Goal: Task Accomplishment & Management: Manage account settings

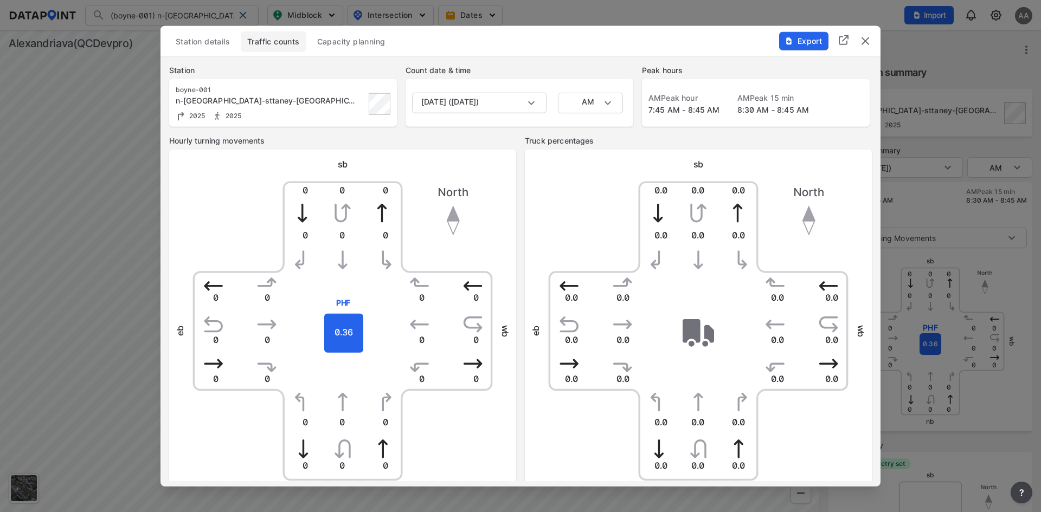
scroll to position [346, 0]
click at [866, 43] on img "delete" at bounding box center [865, 40] width 13 height 13
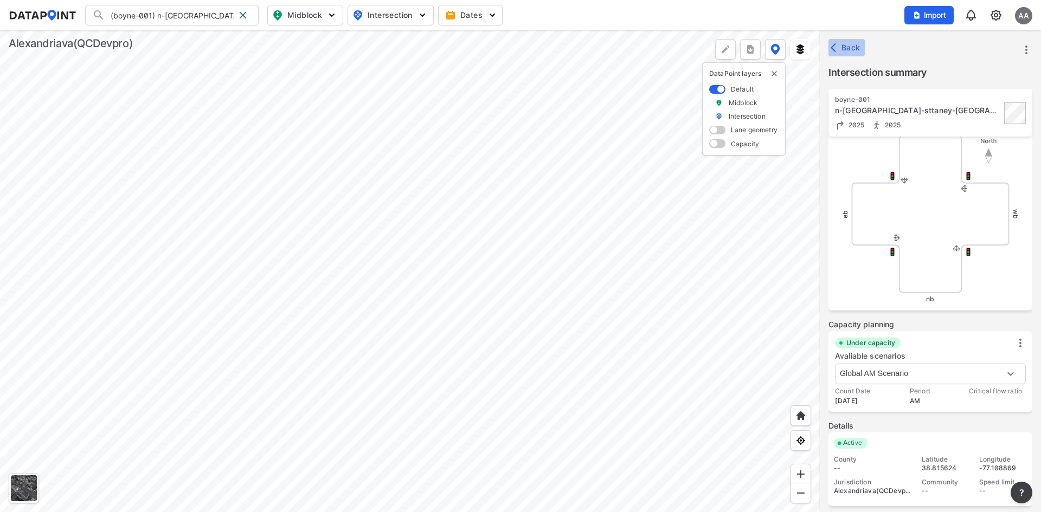
click at [857, 42] on button "Back" at bounding box center [847, 47] width 36 height 17
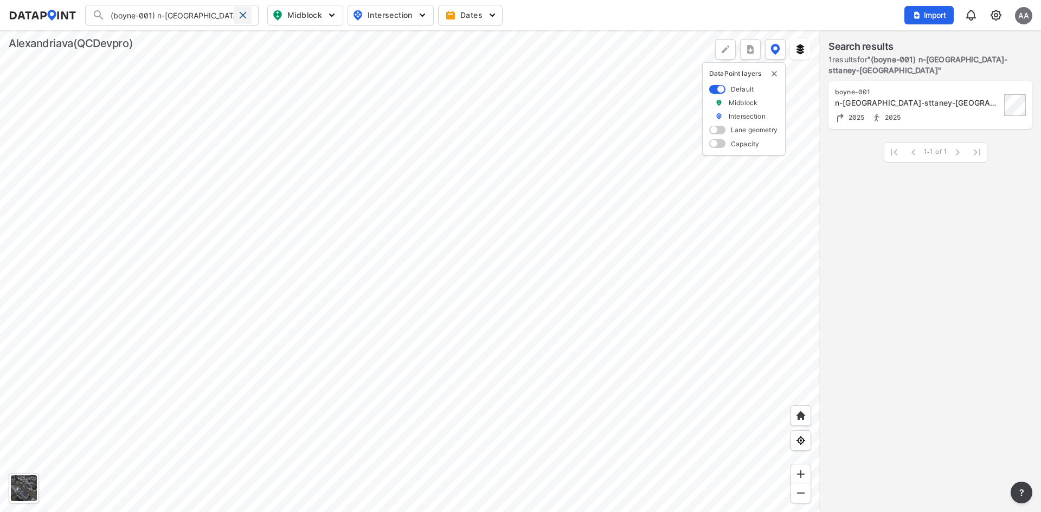
click at [242, 13] on span at bounding box center [243, 15] width 9 height 9
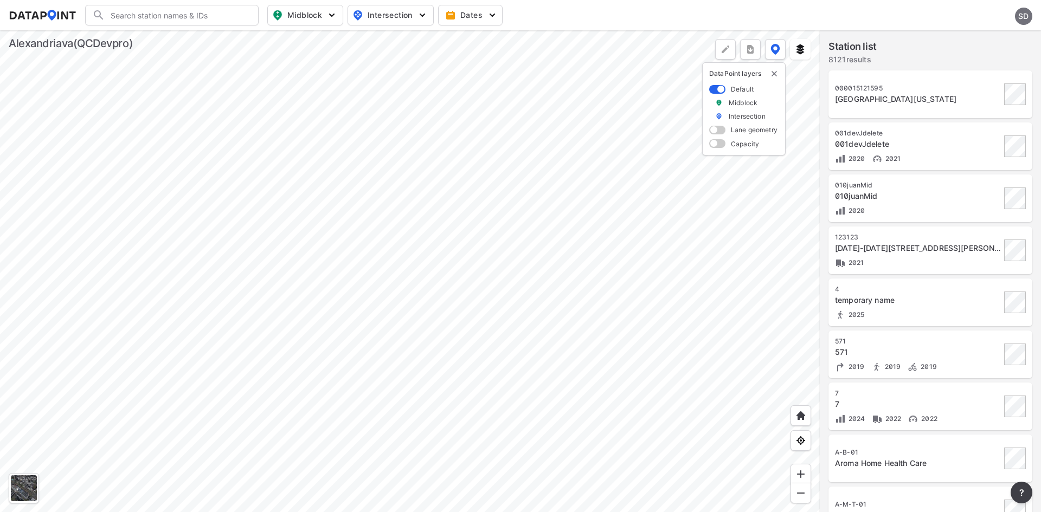
click at [483, 276] on div at bounding box center [410, 271] width 820 height 482
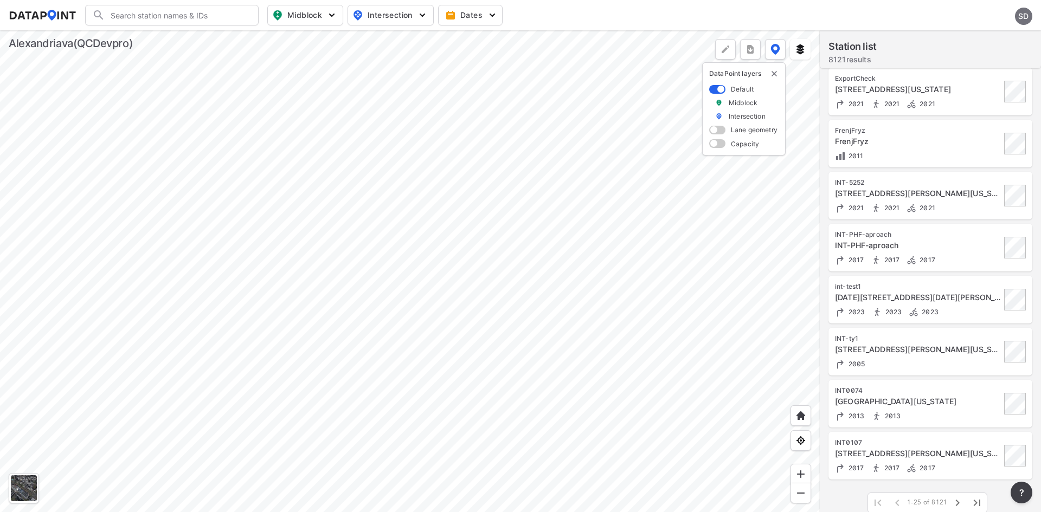
scroll to position [896, 0]
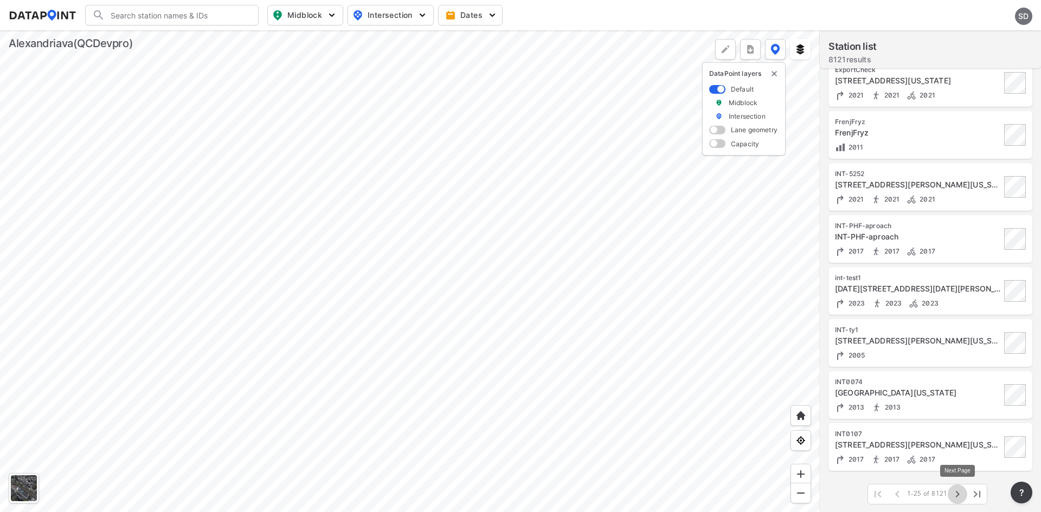
click at [957, 495] on icon "button" at bounding box center [957, 494] width 13 height 13
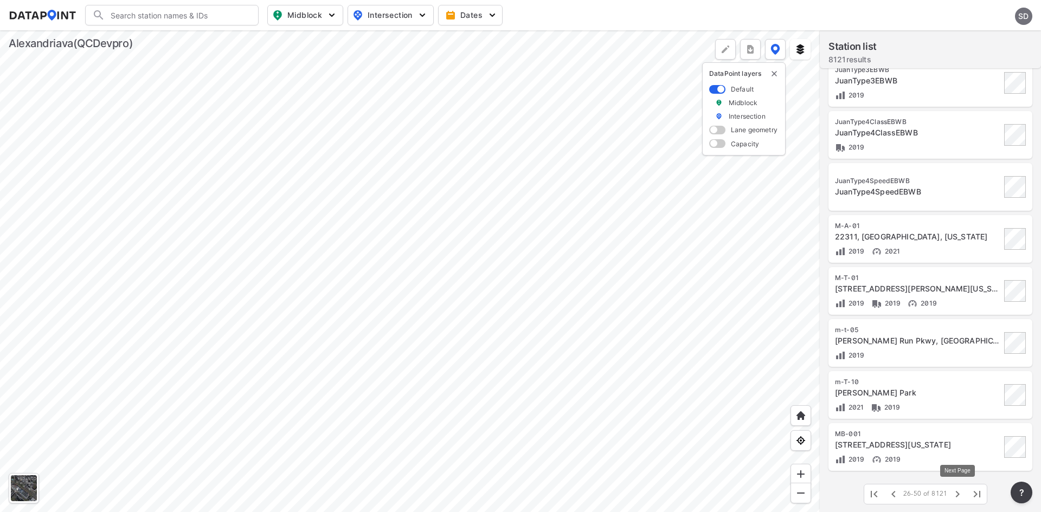
click at [956, 495] on icon "button" at bounding box center [957, 494] width 13 height 13
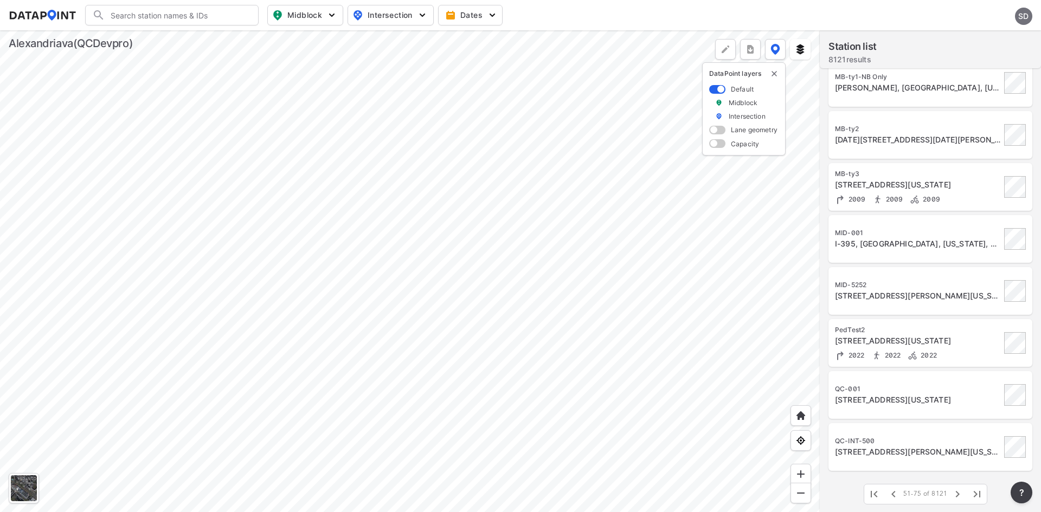
click at [905, 451] on div "3313 Wyndham Cir, Alexandria, Virginia, 22302" at bounding box center [918, 452] width 166 height 11
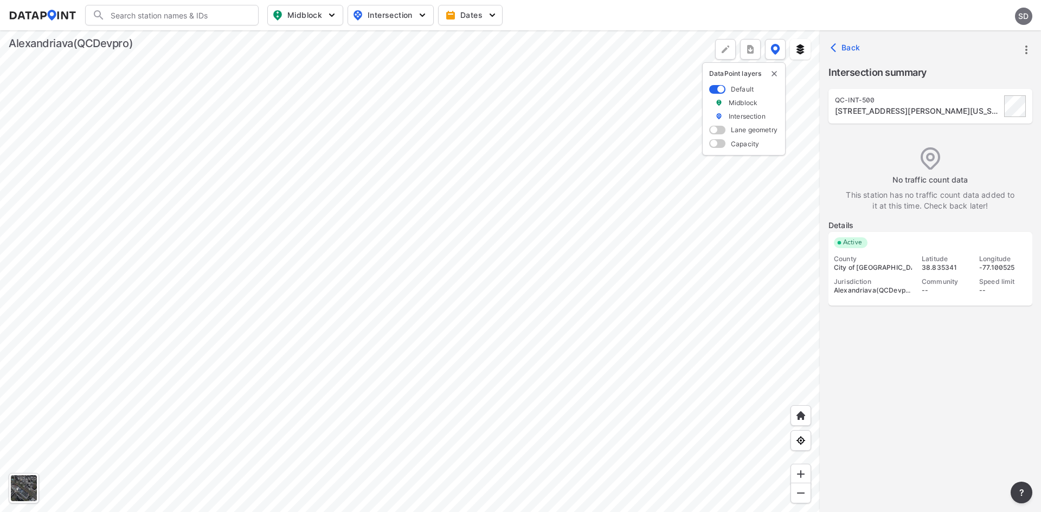
click at [1025, 12] on div "sD" at bounding box center [1023, 16] width 17 height 17
click at [981, 59] on p "Log out" at bounding box center [986, 63] width 91 height 20
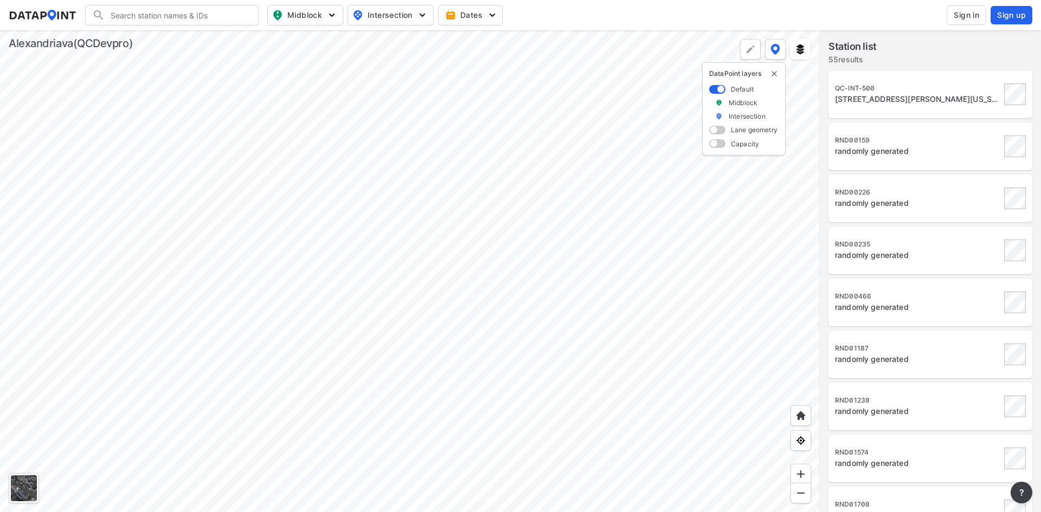
click at [966, 14] on span "Sign in" at bounding box center [966, 15] width 25 height 11
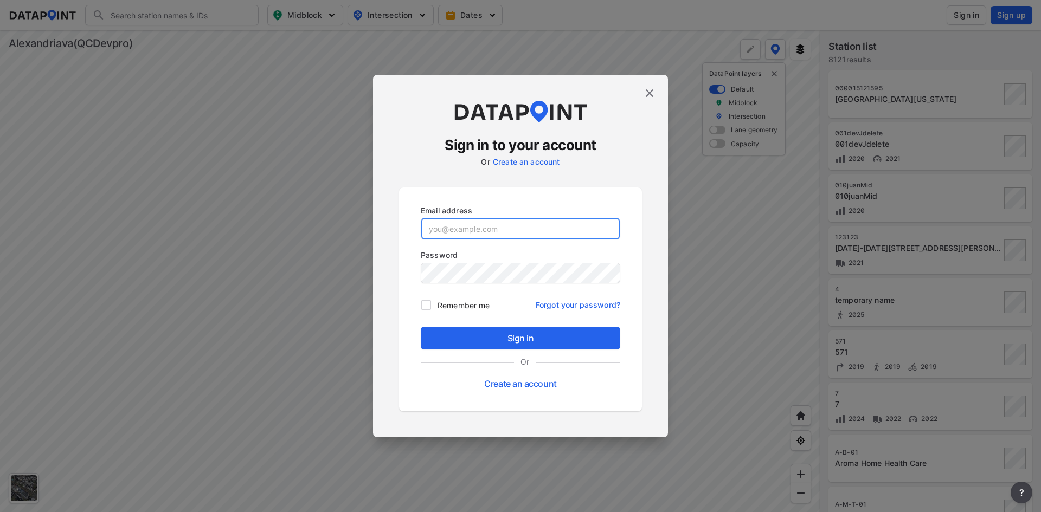
click at [527, 233] on input "email" at bounding box center [520, 229] width 198 height 22
paste input "alexaadmin@yopmail.com"
type input "alexaadmin@yopmail.com"
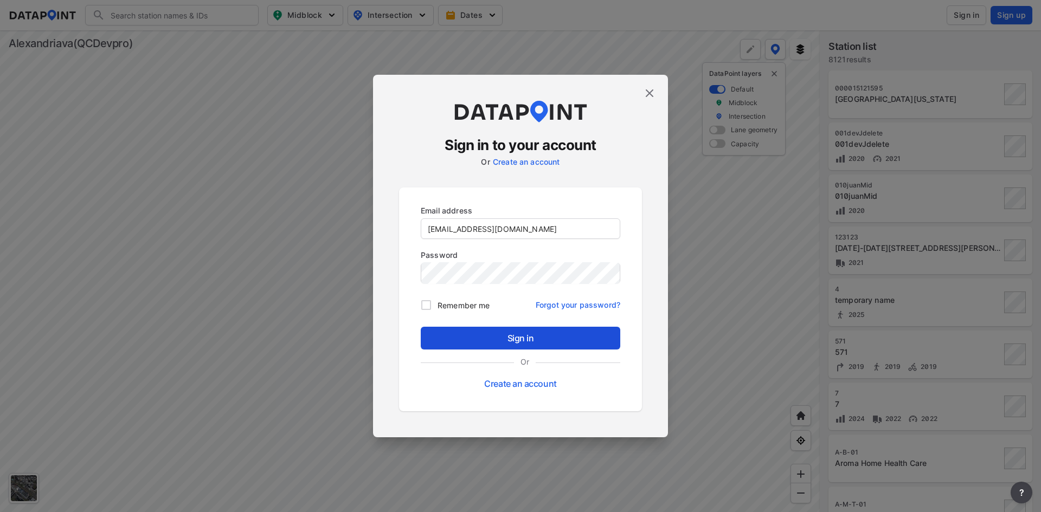
click at [545, 337] on span "Sign in" at bounding box center [520, 338] width 182 height 13
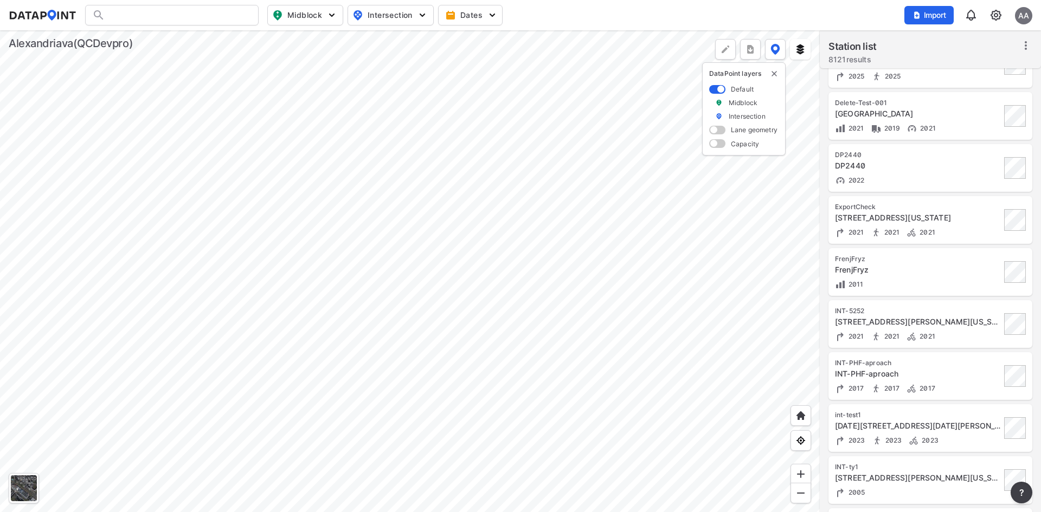
scroll to position [896, 0]
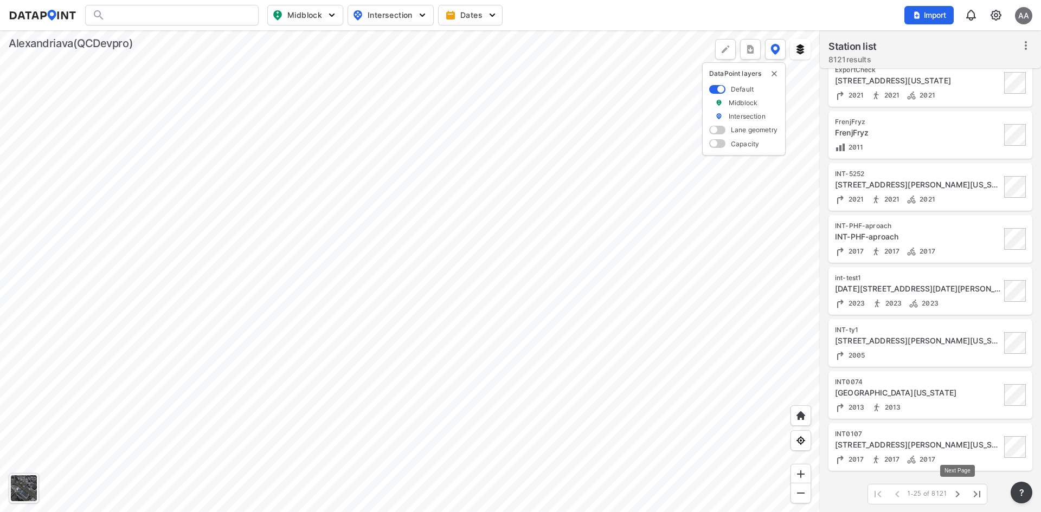
click at [955, 493] on icon "button" at bounding box center [957, 494] width 13 height 13
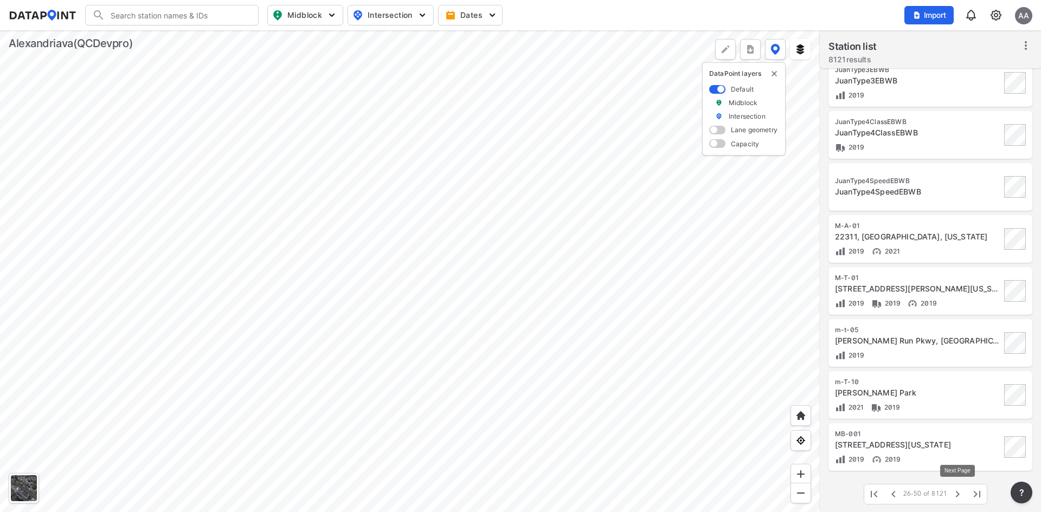
click at [956, 495] on icon "button" at bounding box center [957, 494] width 13 height 13
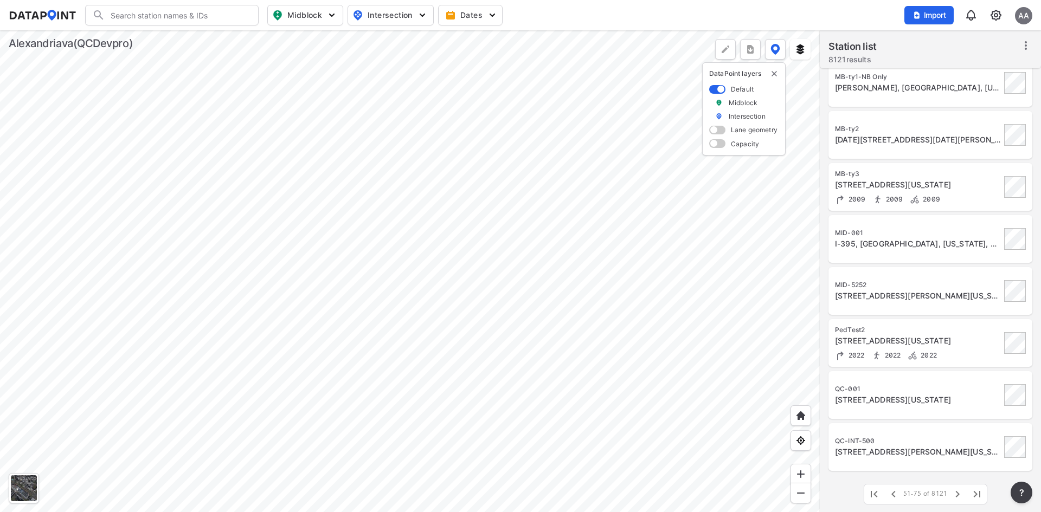
click at [928, 439] on div "QC-INT-500" at bounding box center [918, 441] width 166 height 9
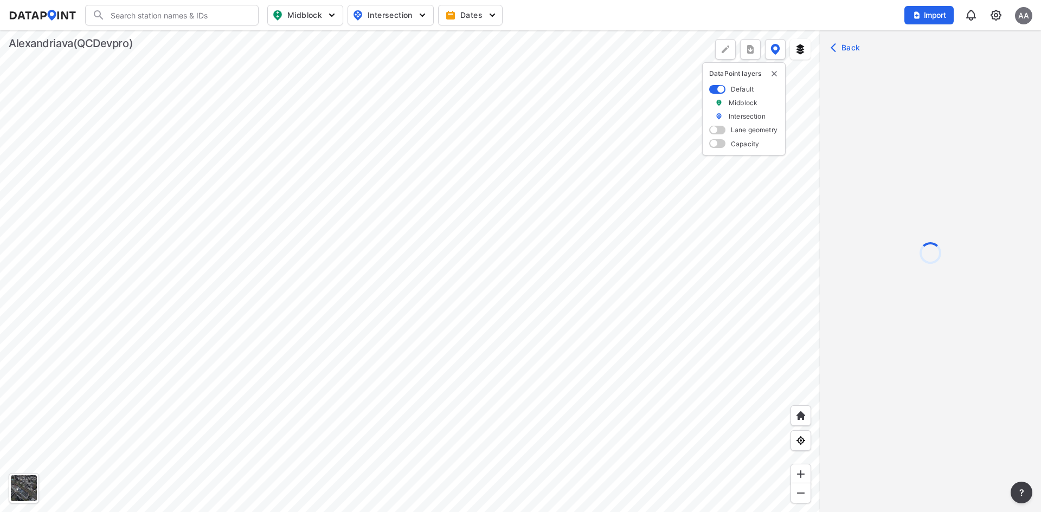
click at [994, 11] on img at bounding box center [996, 15] width 13 height 13
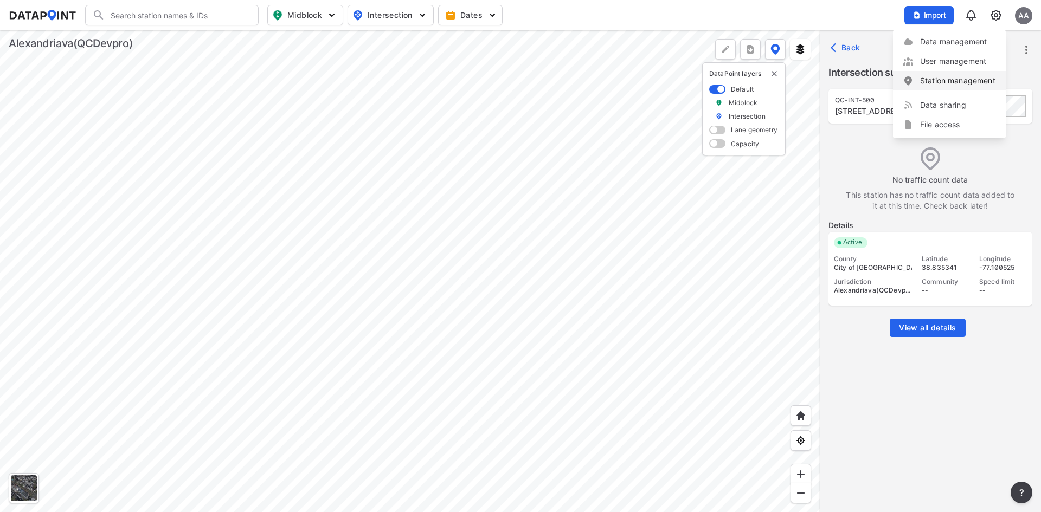
click at [939, 76] on link "Station management" at bounding box center [949, 80] width 93 height 11
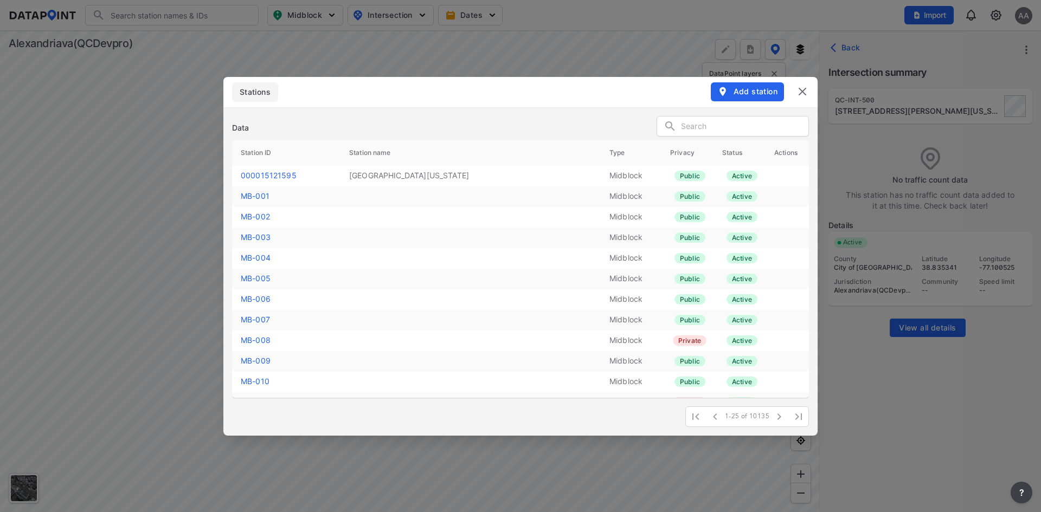
click at [690, 127] on input "text" at bounding box center [744, 127] width 127 height 16
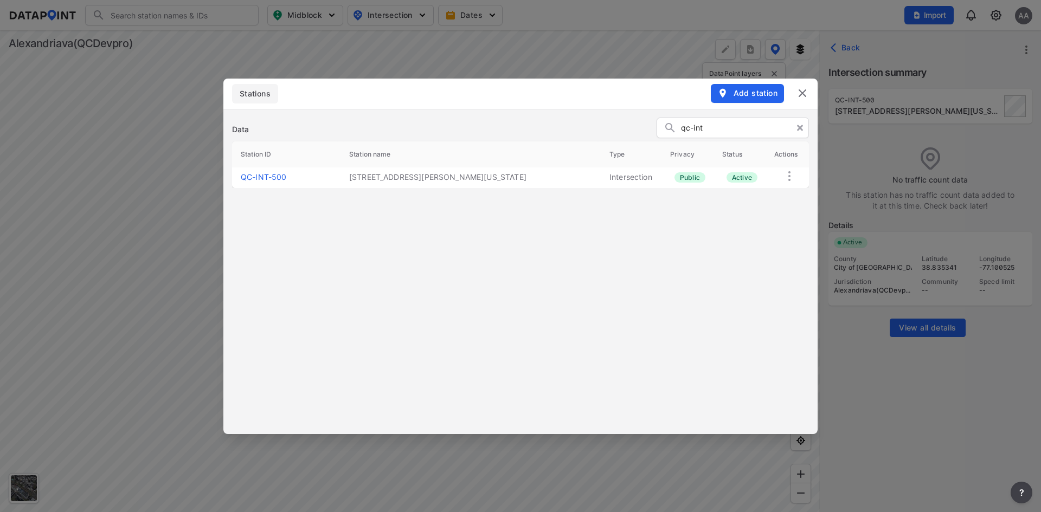
type input "qc-int"
click at [273, 177] on link "QC-INT-500" at bounding box center [264, 176] width 46 height 9
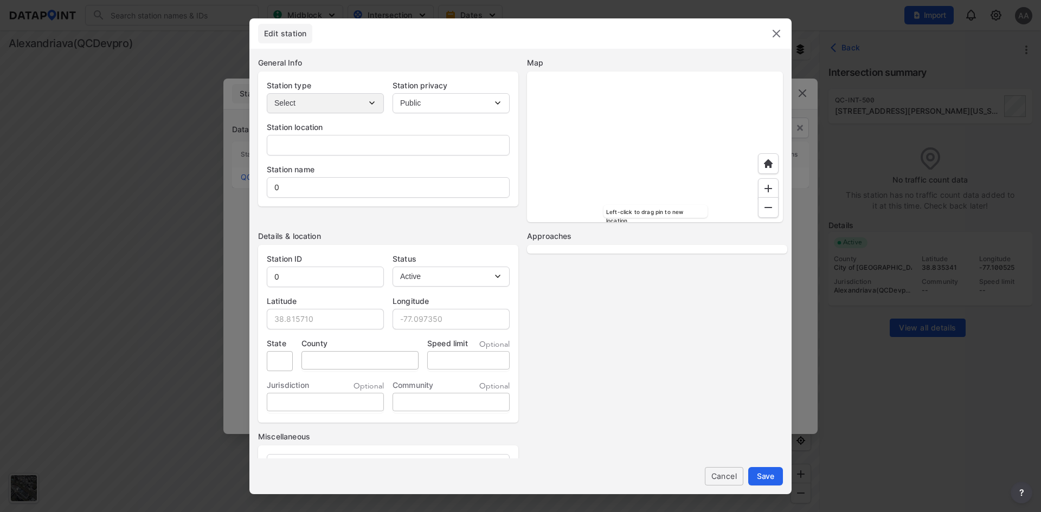
type input "3313 Wyndham Cir, Alexandria, Virginia, 22302"
type input "QC-INT-500"
type input "38.835341"
type input "-77.100525"
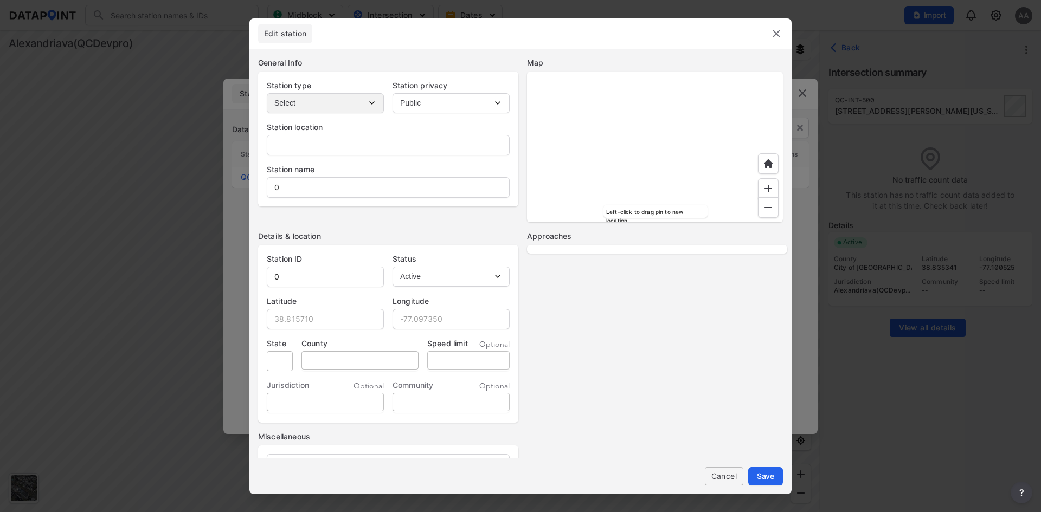
type input "VA"
type input "City of [GEOGRAPHIC_DATA]"
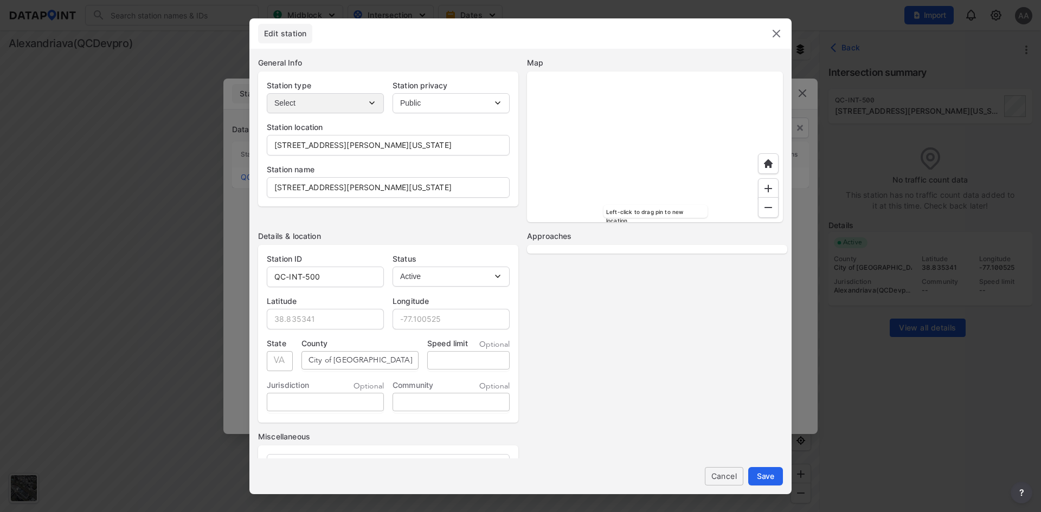
select select "2"
select select "EB"
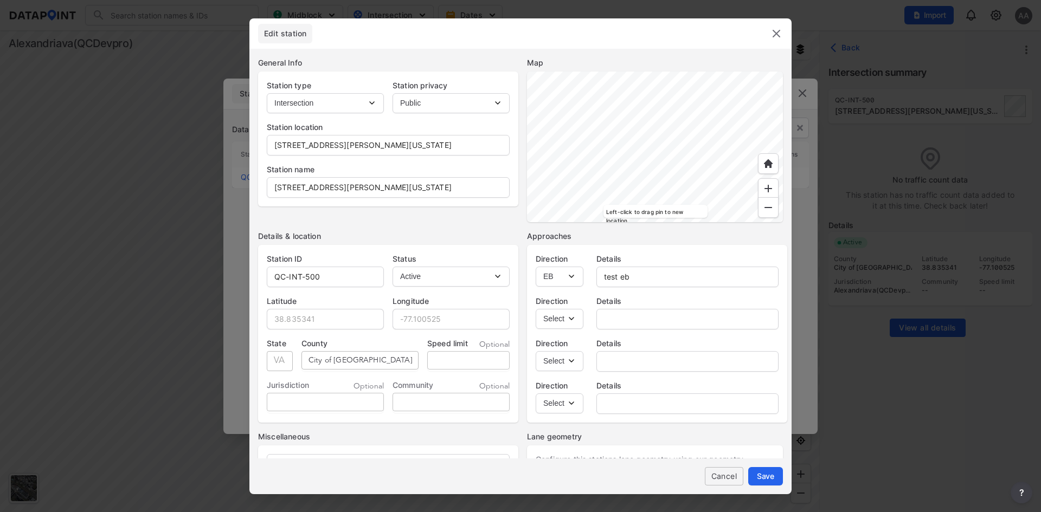
click at [563, 320] on select "Select EB WB NB SB" at bounding box center [560, 319] width 48 height 20
select select "WB"
click at [536, 309] on select "Select EB WB NB SB" at bounding box center [560, 319] width 48 height 20
click at [628, 319] on input "text" at bounding box center [687, 320] width 181 height 22
drag, startPoint x: 634, startPoint y: 279, endPoint x: 589, endPoint y: 279, distance: 45.6
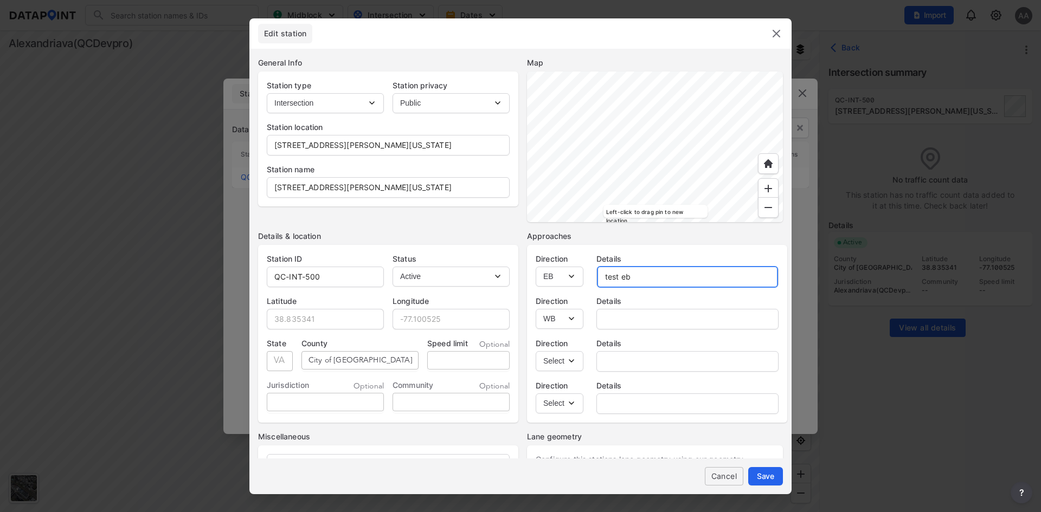
click at [589, 279] on div "Direction Select EB WB NB SB Details test eb" at bounding box center [657, 266] width 260 height 42
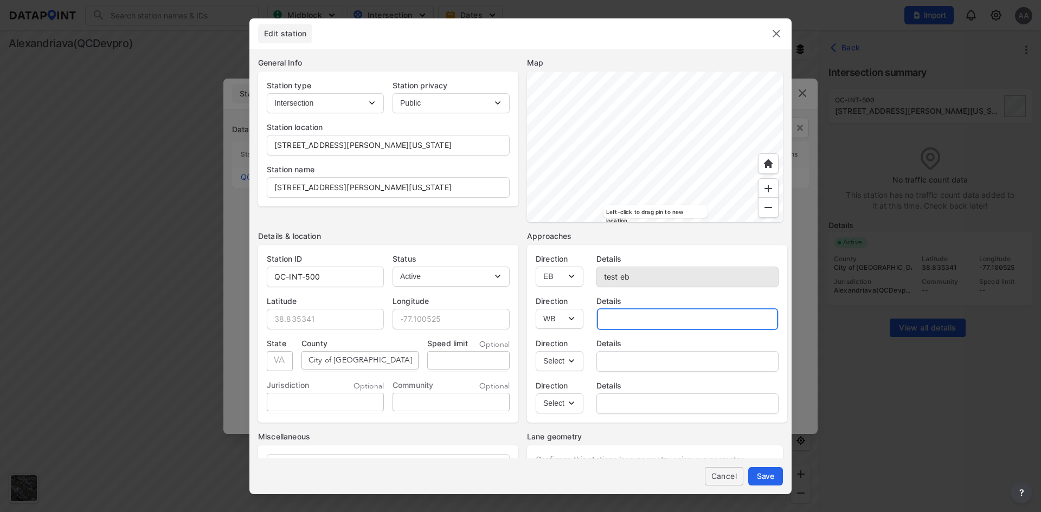
click at [637, 313] on input "text" at bounding box center [687, 320] width 181 height 22
paste input "test eb"
type input "test wb"
click at [575, 361] on select "Select EB WB NB SB" at bounding box center [560, 361] width 48 height 20
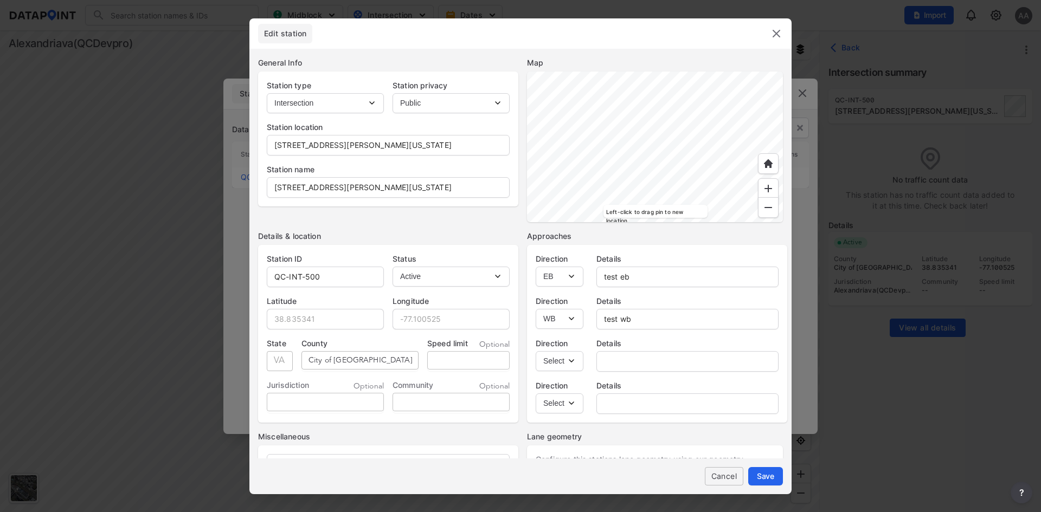
select select "NB"
click at [536, 351] on select "Select EB WB NB SB" at bounding box center [560, 361] width 48 height 20
click at [641, 359] on input "text" at bounding box center [687, 362] width 181 height 22
paste input "test eb"
type input "test nb"
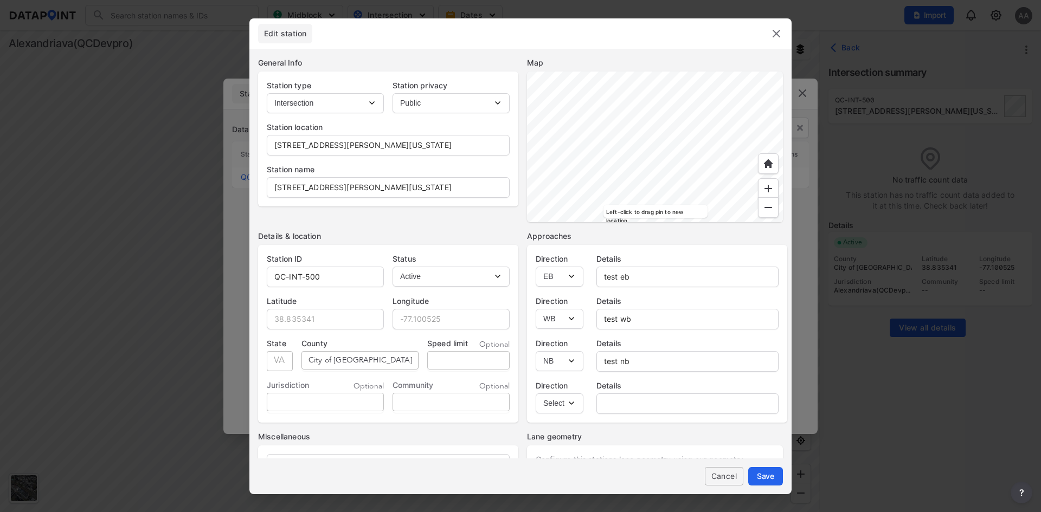
click at [562, 408] on select "Select EB WB NB SB" at bounding box center [560, 404] width 48 height 20
select select "SB"
click at [536, 394] on select "Select EB WB NB SB" at bounding box center [560, 404] width 48 height 20
click at [638, 389] on label "Details" at bounding box center [687, 386] width 182 height 11
click at [639, 396] on input "text" at bounding box center [687, 404] width 181 height 22
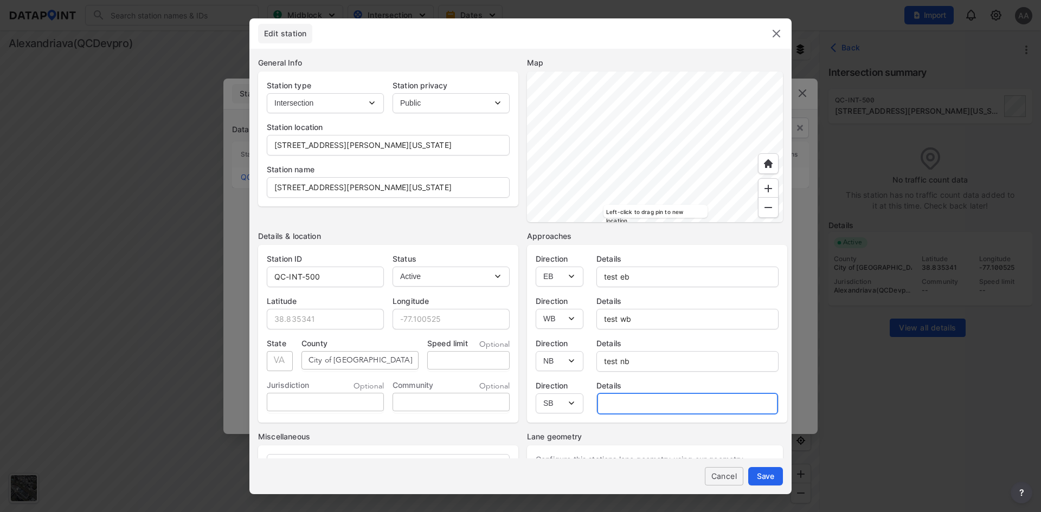
paste input "test eb"
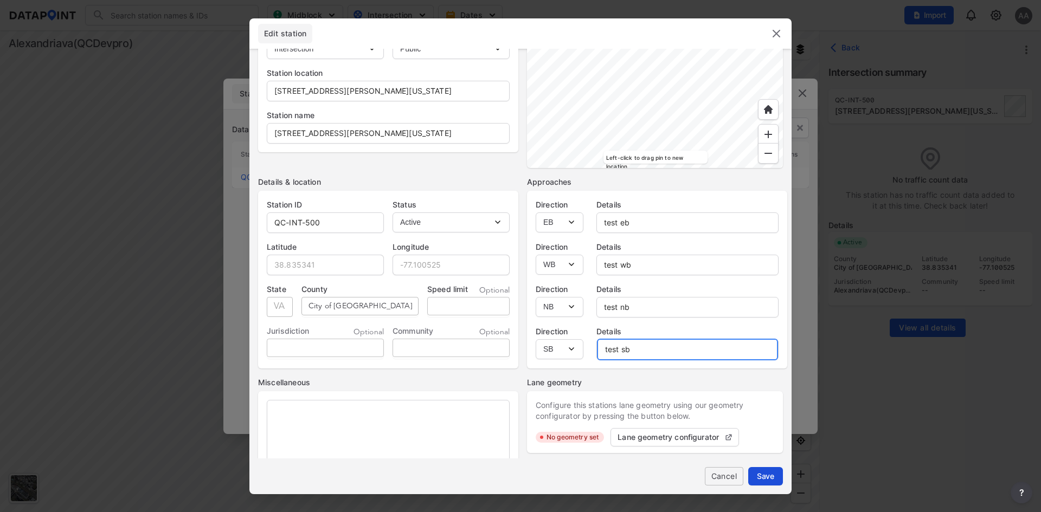
type input "test sb"
click at [767, 474] on span "Save" at bounding box center [765, 476] width 17 height 11
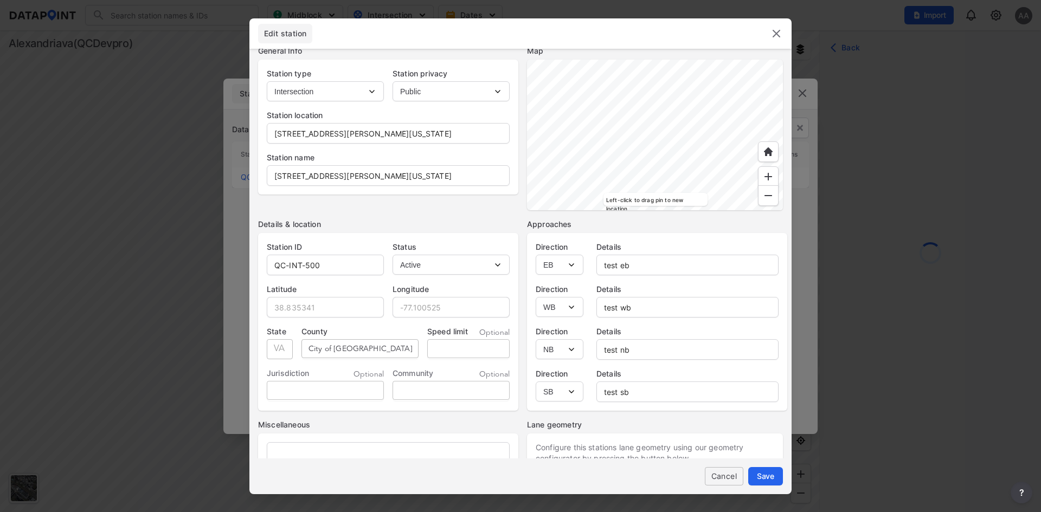
scroll to position [0, 0]
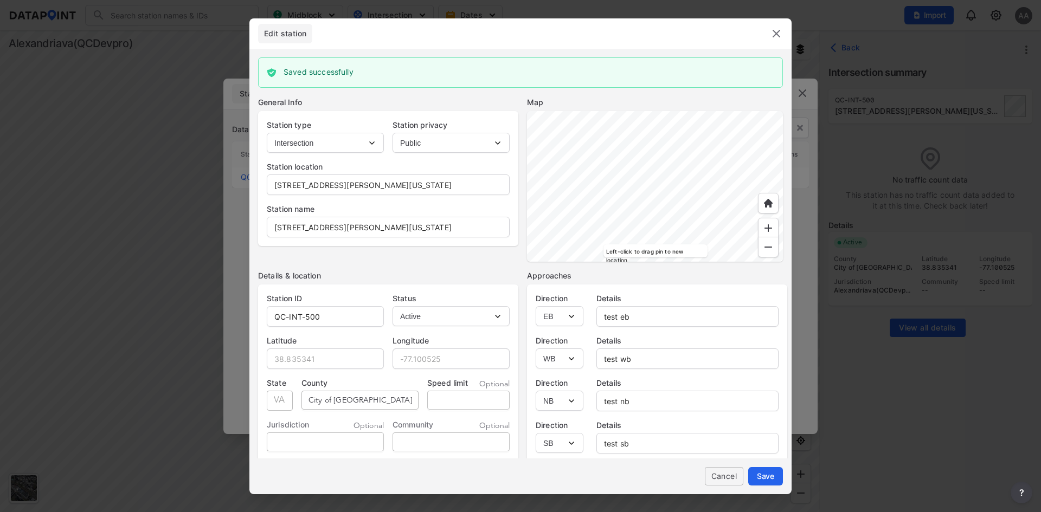
click at [776, 31] on img at bounding box center [776, 33] width 13 height 13
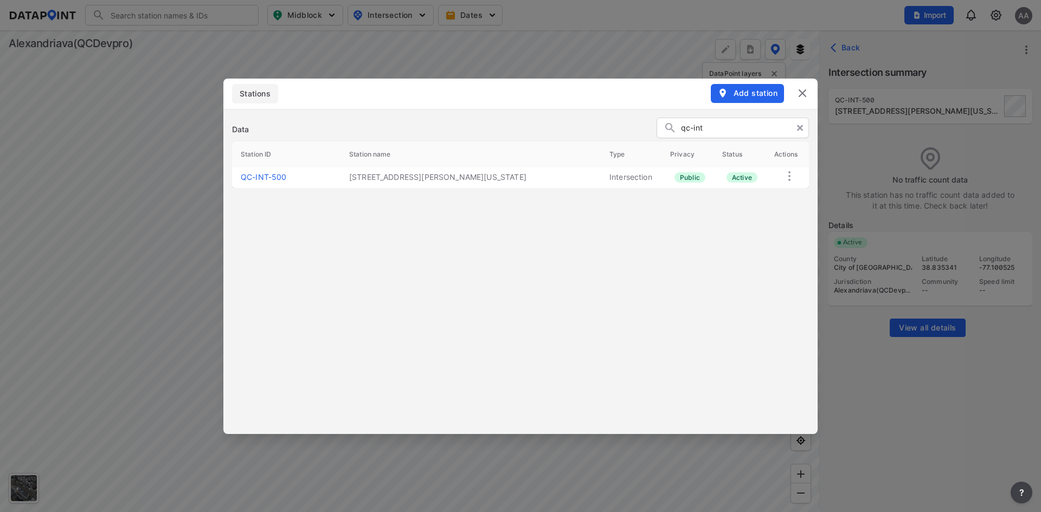
click at [804, 92] on img at bounding box center [802, 93] width 13 height 13
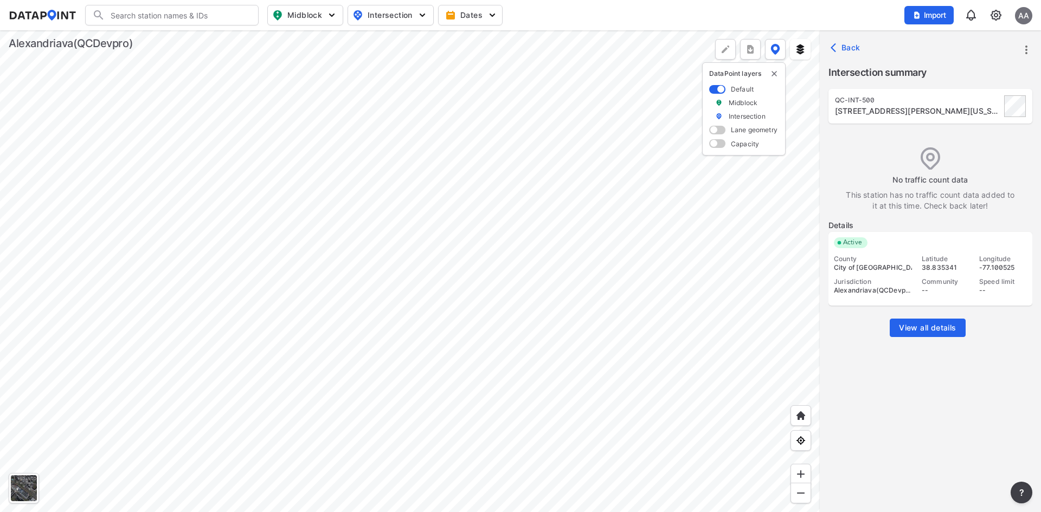
click at [1029, 50] on icon "more" at bounding box center [1026, 49] width 13 height 13
click at [967, 77] on link "Import" at bounding box center [957, 74] width 41 height 11
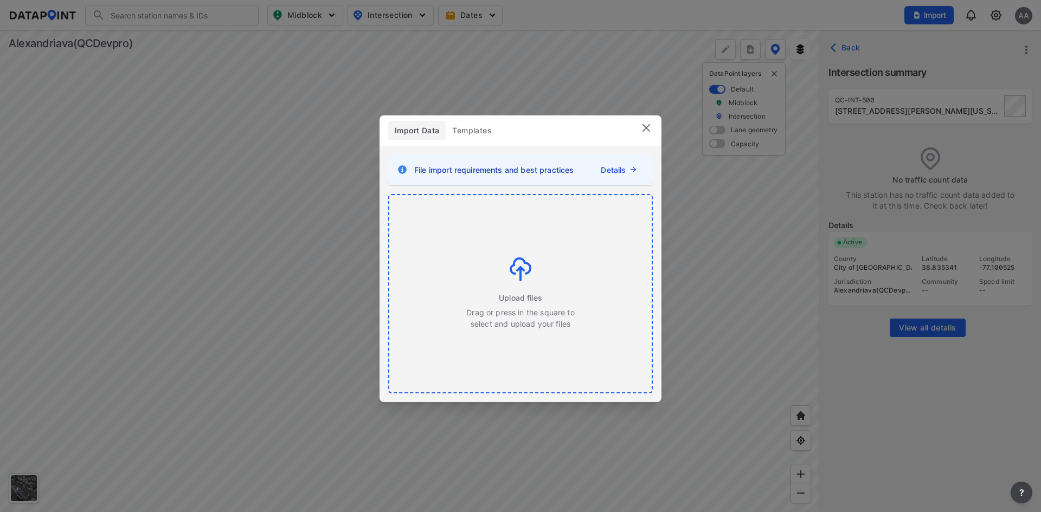
click at [514, 258] on img at bounding box center [521, 270] width 22 height 24
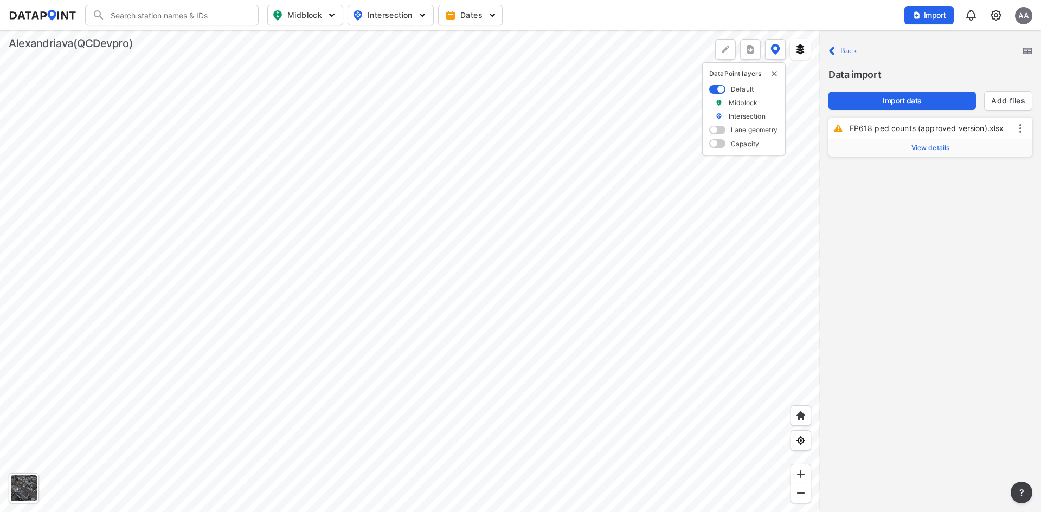
click at [941, 146] on span "View details" at bounding box center [930, 148] width 38 height 9
click at [894, 175] on div "EP618" at bounding box center [953, 176] width 127 height 17
click at [903, 208] on div "( QC-INT -500) 3313 Wyndham Cir, Alexandria, Virginia, 22302" at bounding box center [911, 206] width 182 height 29
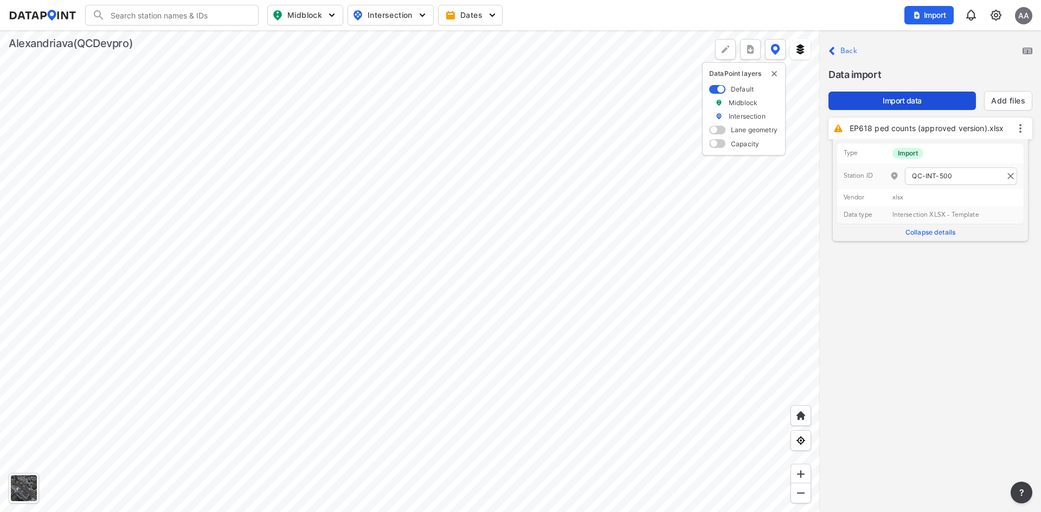
type input "QC-INT-500"
click at [913, 98] on span "Import data" at bounding box center [902, 100] width 130 height 11
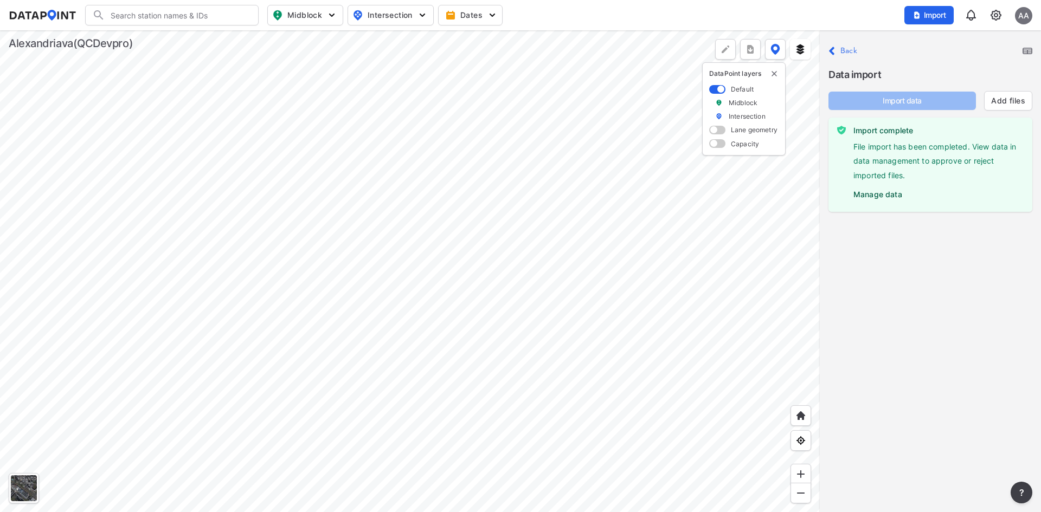
click at [876, 196] on label "Manage data" at bounding box center [938, 192] width 170 height 16
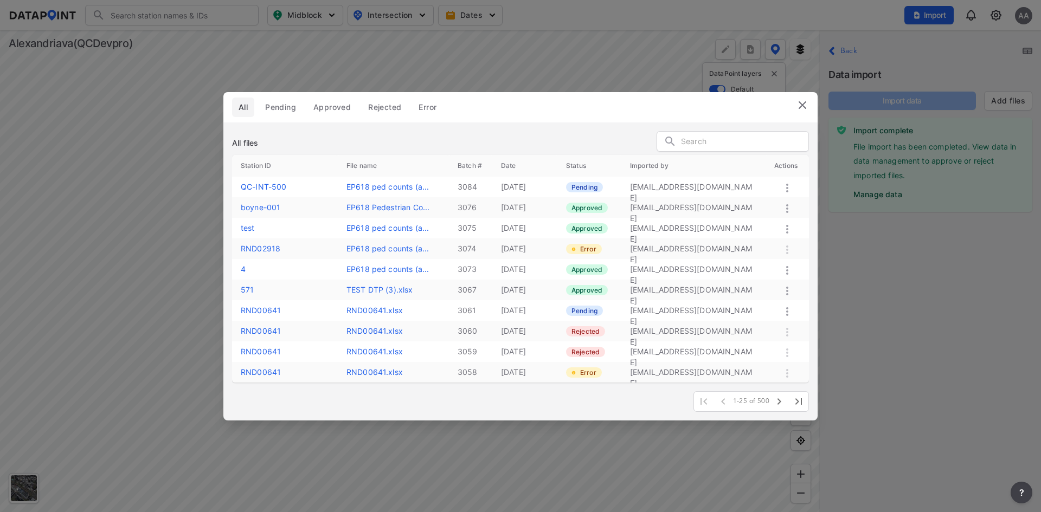
click at [788, 185] on icon at bounding box center [787, 188] width 2 height 9
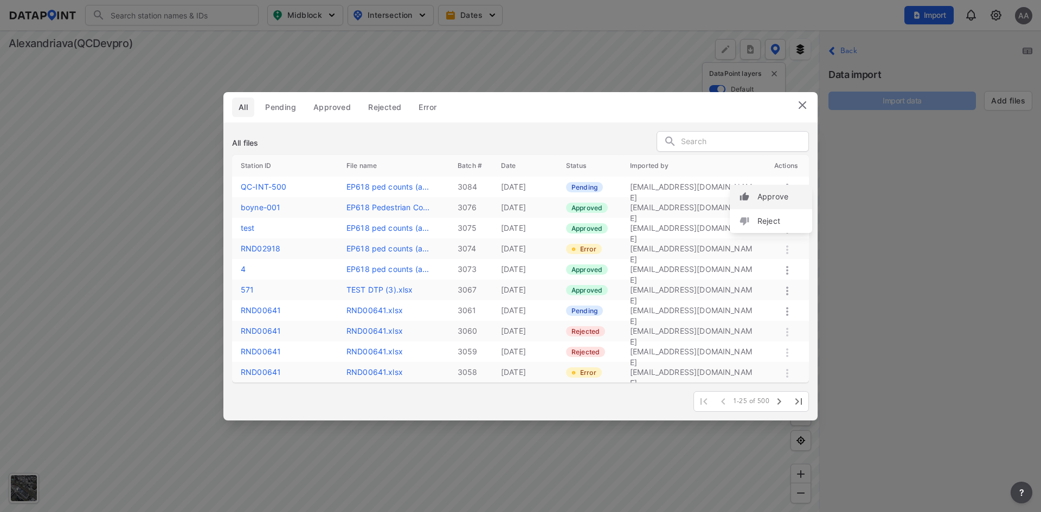
click at [786, 196] on label "Approve" at bounding box center [773, 196] width 31 height 11
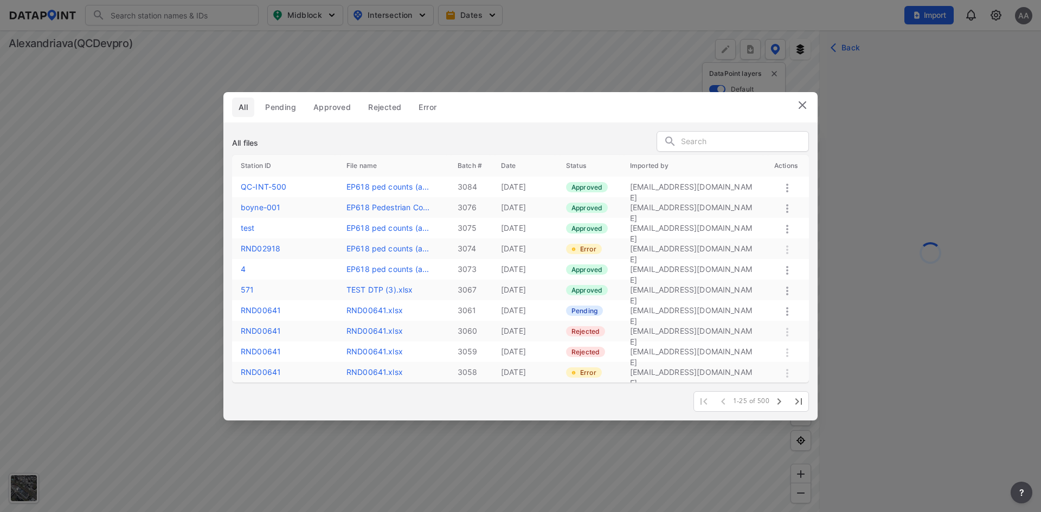
click at [801, 104] on img at bounding box center [802, 105] width 13 height 13
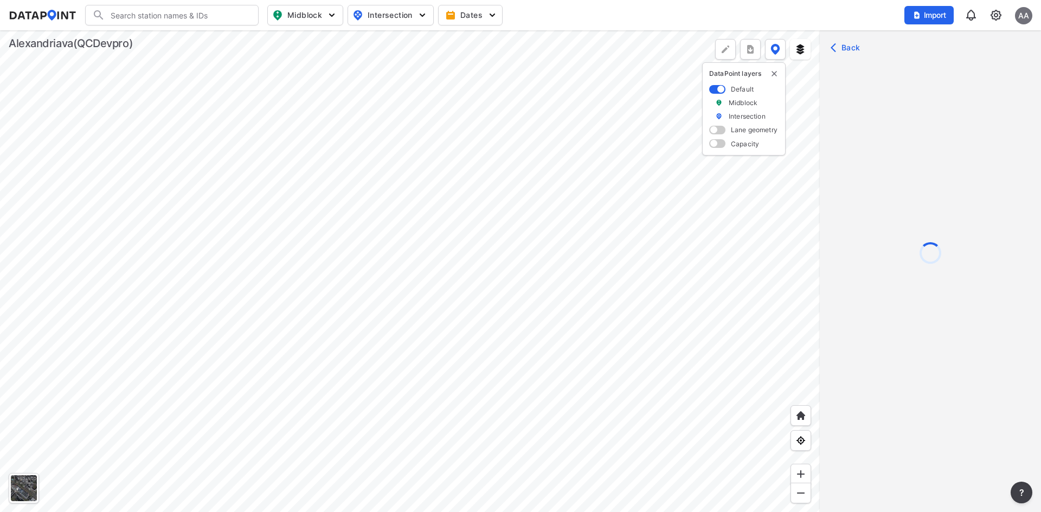
click at [851, 45] on div at bounding box center [930, 289] width 221 height 512
click at [834, 49] on div at bounding box center [930, 289] width 221 height 512
click at [834, 47] on div at bounding box center [930, 289] width 221 height 512
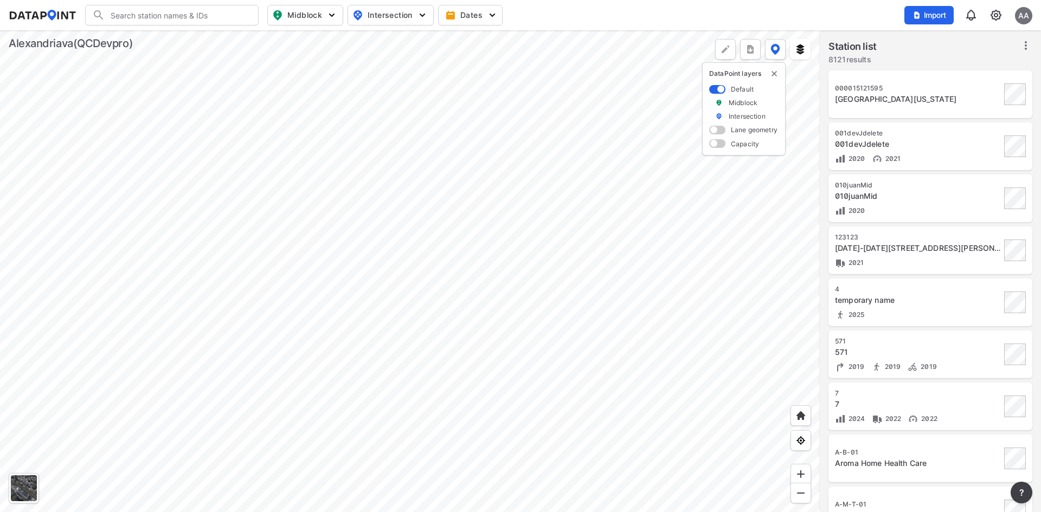
click at [950, 355] on div "571" at bounding box center [918, 352] width 166 height 11
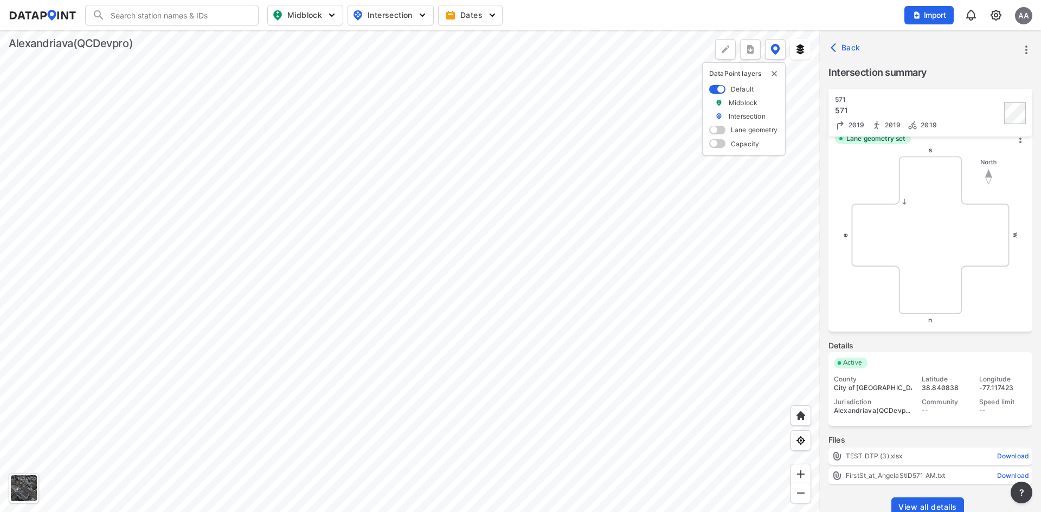
scroll to position [344, 0]
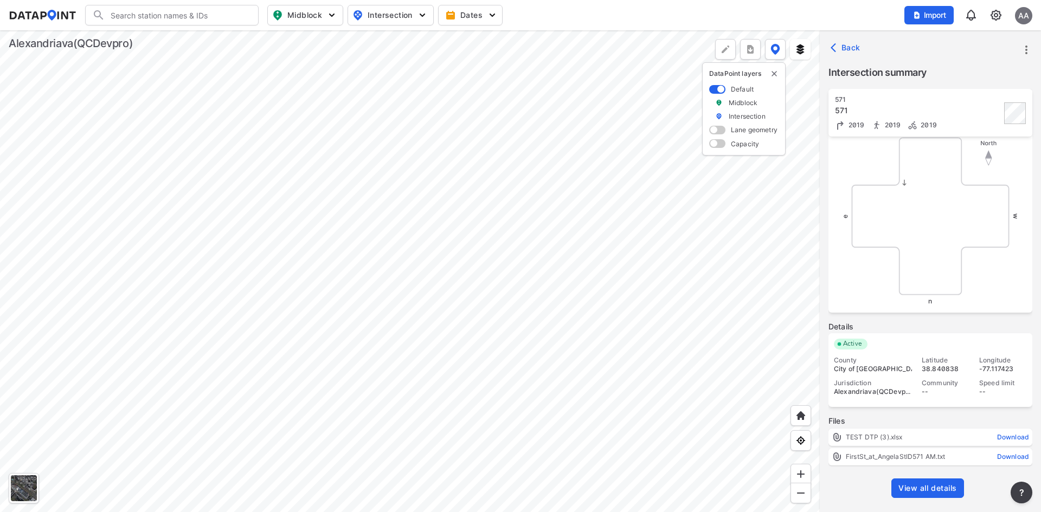
click at [932, 485] on span "View all details" at bounding box center [927, 488] width 59 height 11
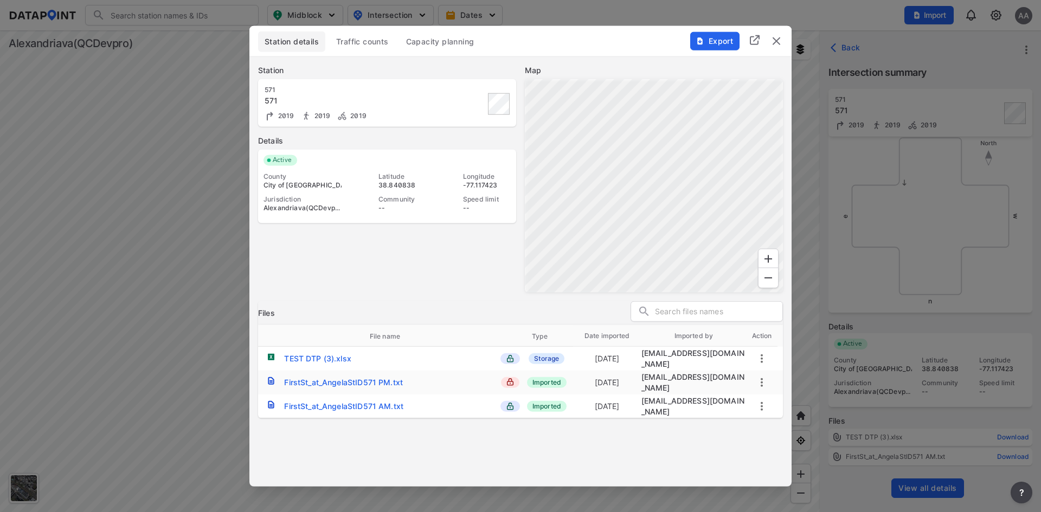
click at [363, 45] on span "Traffic counts" at bounding box center [362, 41] width 53 height 11
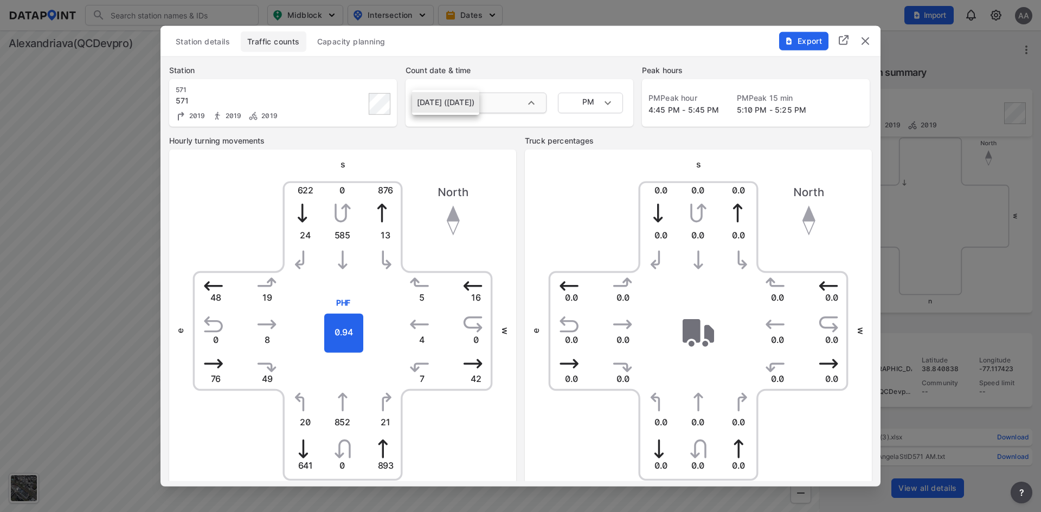
click at [509, 100] on body "Search Please enter a search term. Midblock Intersection Dates Import AA Import…" at bounding box center [520, 256] width 1041 height 512
click at [554, 72] on div at bounding box center [520, 256] width 1041 height 512
click at [598, 101] on body "Search Please enter a search term. Midblock Intersection Dates Import AA Import…" at bounding box center [520, 256] width 1041 height 512
click at [671, 52] on div at bounding box center [520, 256] width 1041 height 512
click at [863, 44] on img "delete" at bounding box center [865, 40] width 13 height 13
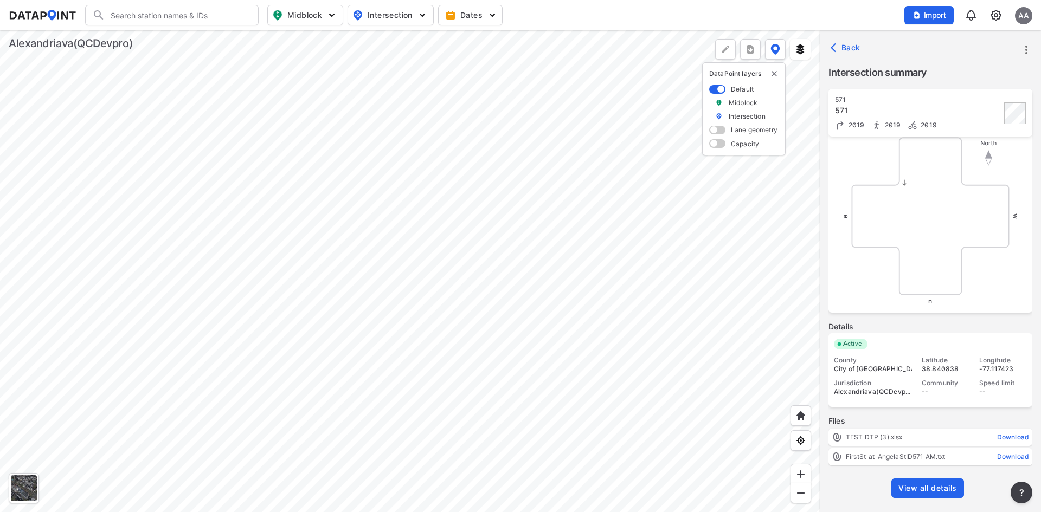
click at [833, 53] on icon "button" at bounding box center [836, 47] width 11 height 11
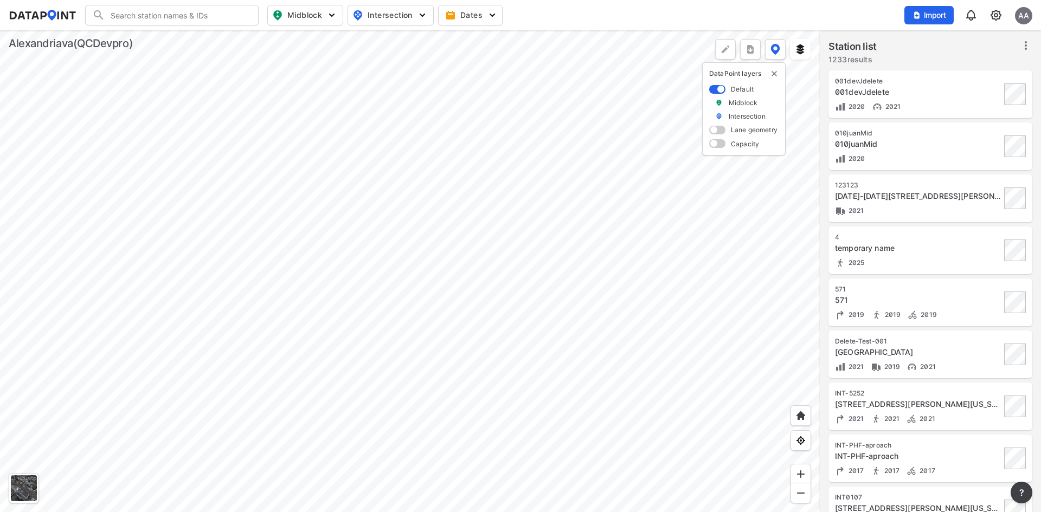
click at [384, 149] on div at bounding box center [410, 271] width 820 height 482
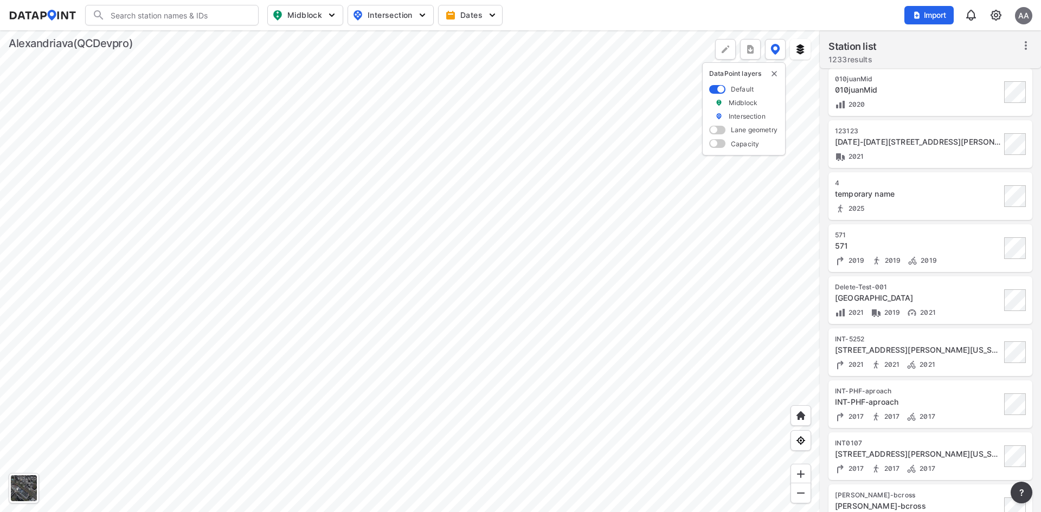
click at [971, 350] on div "5432 Dawes Ave, Alexandria, Virginia, 22311" at bounding box center [918, 350] width 166 height 11
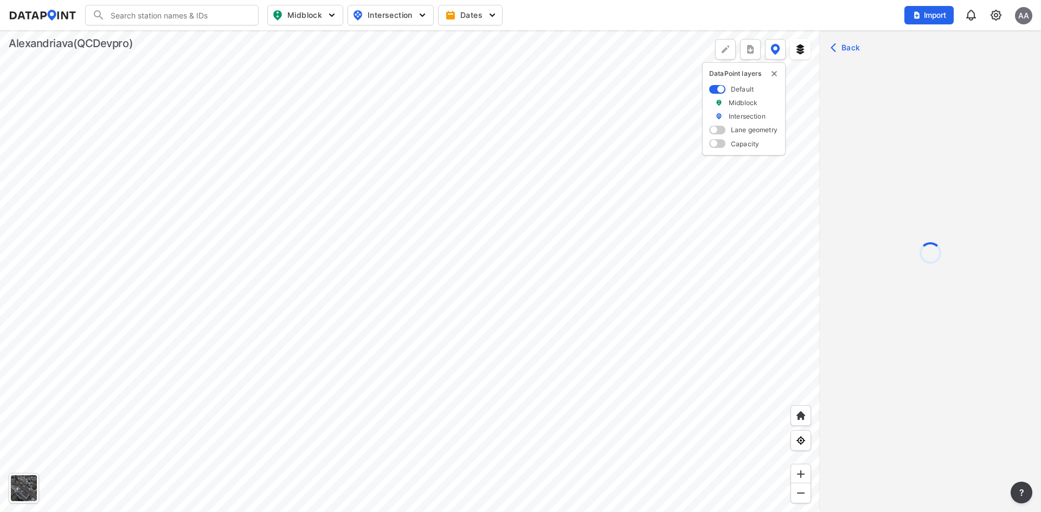
click at [834, 46] on div at bounding box center [930, 289] width 221 height 512
drag, startPoint x: 832, startPoint y: 48, endPoint x: 273, endPoint y: 1, distance: 561.1
click at [830, 48] on div at bounding box center [930, 289] width 221 height 512
click at [413, 22] on button "Intersection" at bounding box center [391, 15] width 86 height 21
click at [385, 62] on span "Turning count" at bounding box center [381, 58] width 49 height 11
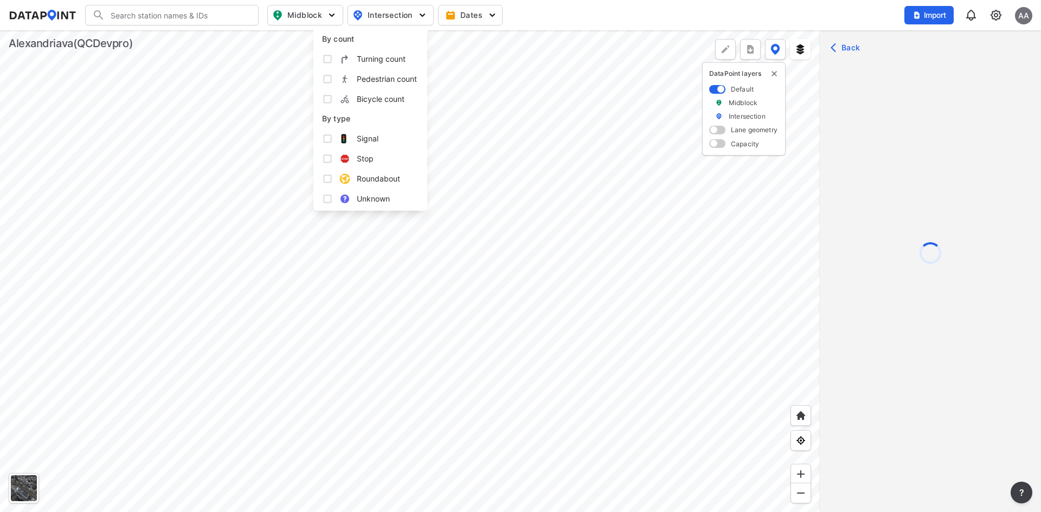
click at [333, 62] on input "Turning count" at bounding box center [327, 59] width 11 height 11
checkbox input "true"
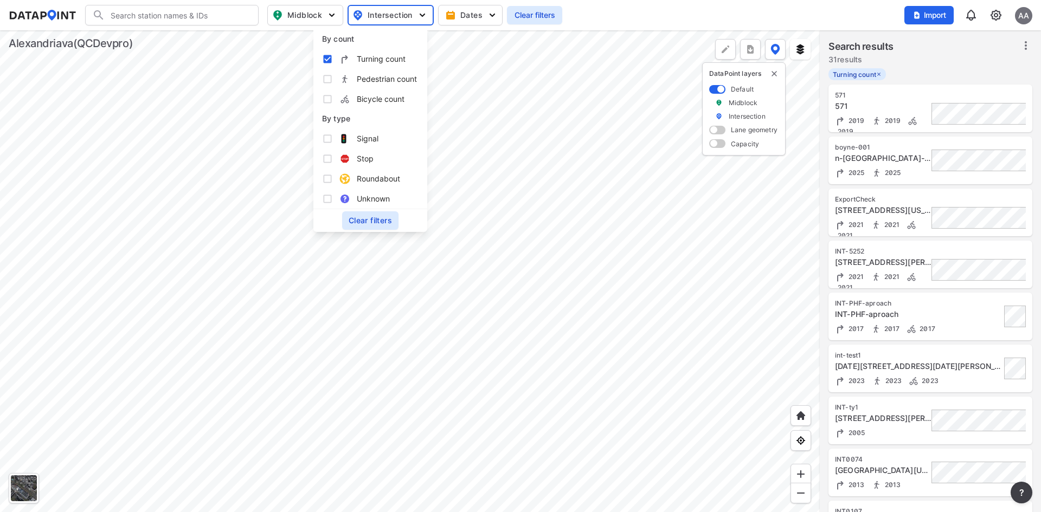
click at [388, 79] on span "Pedestrian count" at bounding box center [387, 78] width 60 height 11
click at [333, 79] on input "Pedestrian count" at bounding box center [327, 79] width 11 height 11
checkbox input "true"
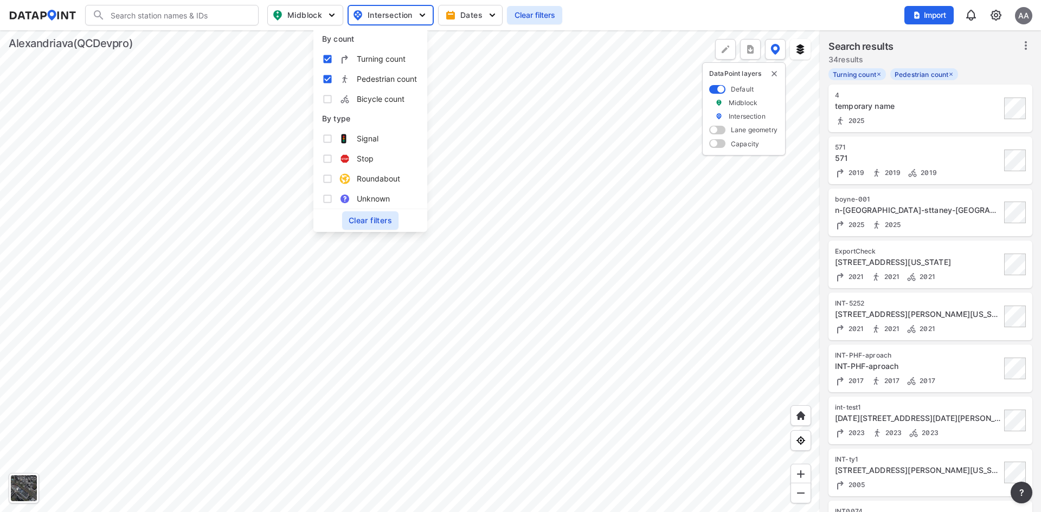
click at [382, 100] on span "Bicycle count" at bounding box center [381, 98] width 48 height 11
click at [333, 100] on input "Bicycle count" at bounding box center [327, 99] width 11 height 11
checkbox input "true"
click at [630, 15] on div "Search Please enter a search term. Midblock Intersection Dates Clear filters Im…" at bounding box center [521, 15] width 1024 height 21
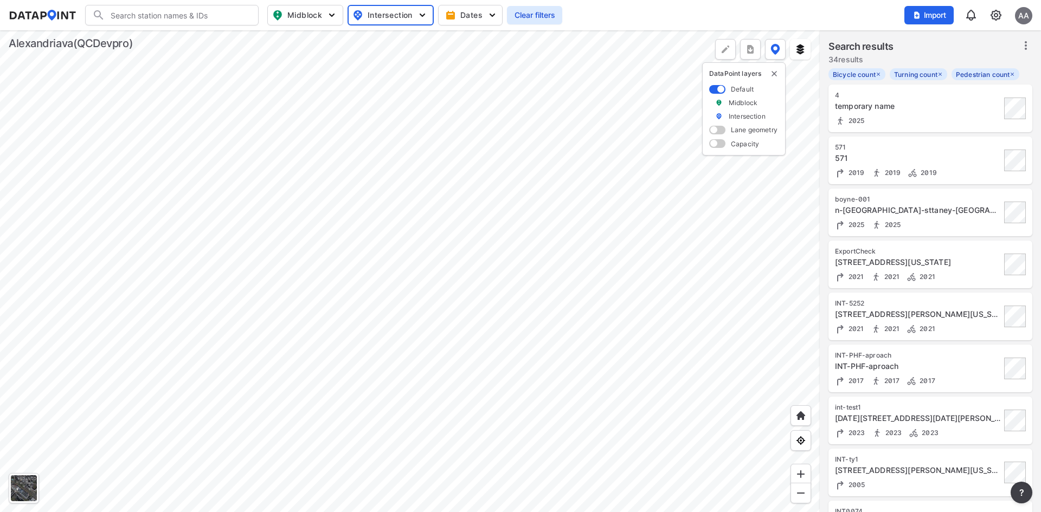
click at [486, 196] on div at bounding box center [410, 271] width 820 height 482
click at [957, 272] on div "2021 2021 2021" at bounding box center [918, 276] width 166 height 11
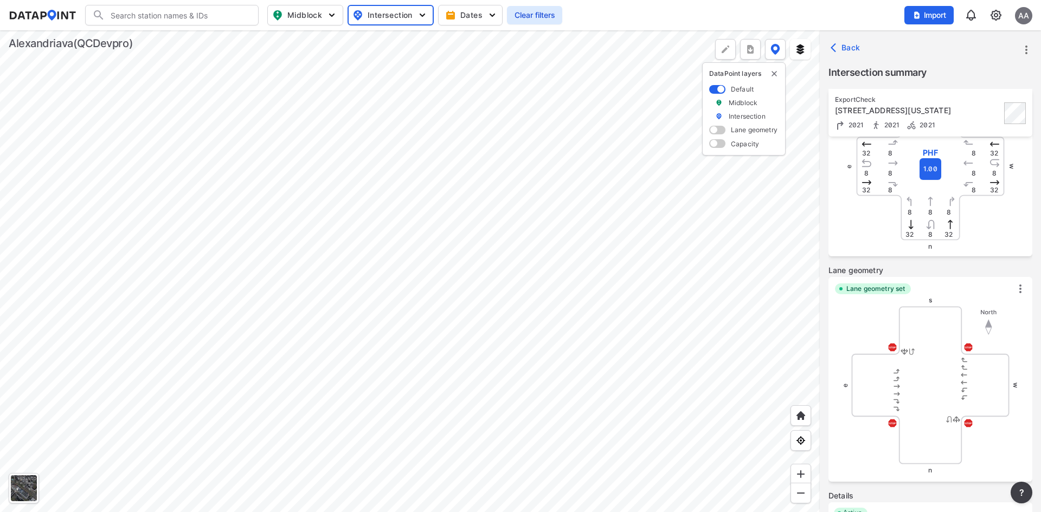
scroll to position [281, 0]
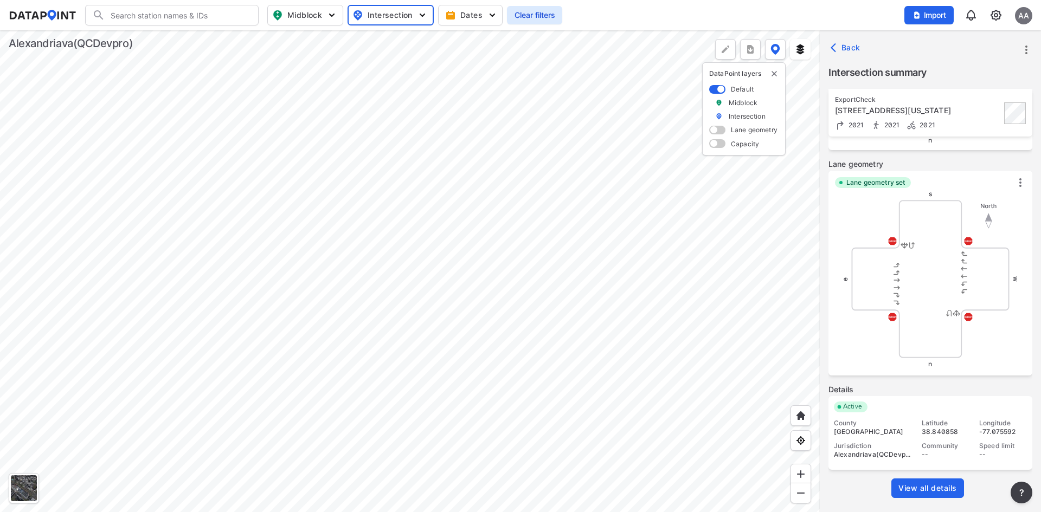
click at [938, 492] on span "View all details" at bounding box center [927, 488] width 59 height 11
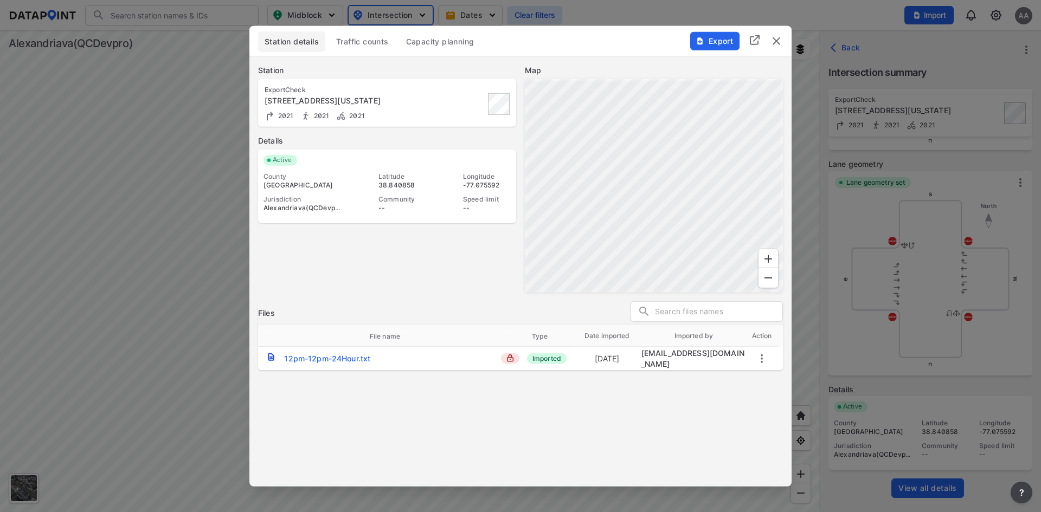
click at [376, 39] on span "Traffic counts" at bounding box center [362, 41] width 53 height 11
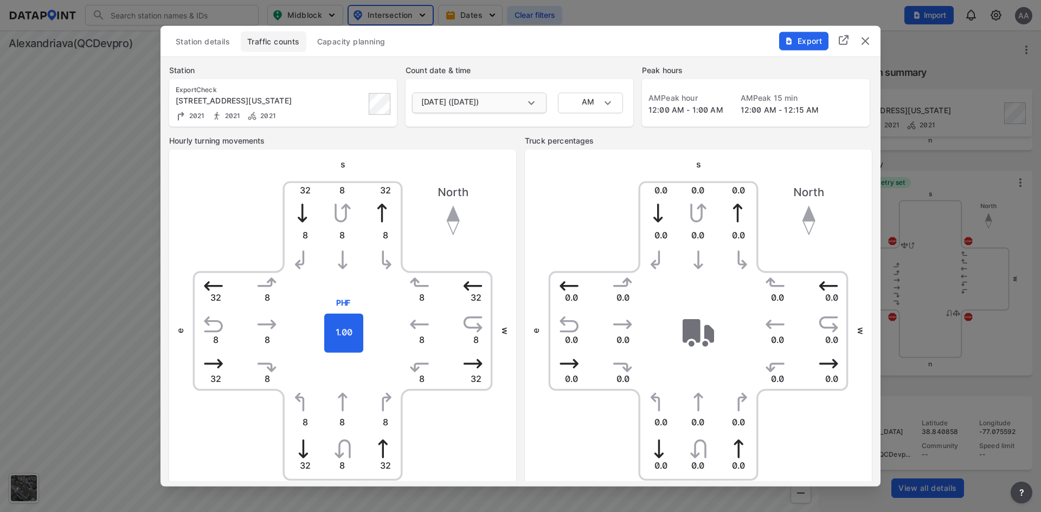
click at [521, 95] on body "Search Please enter a search term. Midblock Intersection Dates Clear filters Im…" at bounding box center [520, 256] width 1041 height 512
click at [529, 54] on div at bounding box center [520, 256] width 1041 height 512
click at [511, 105] on body "Search Please enter a search term. Midblock Intersection Dates Clear filters Im…" at bounding box center [520, 256] width 1041 height 512
click at [608, 139] on div at bounding box center [520, 256] width 1041 height 512
click at [505, 101] on body "Search Please enter a search term. Midblock Intersection Dates Clear filters Im…" at bounding box center [520, 256] width 1041 height 512
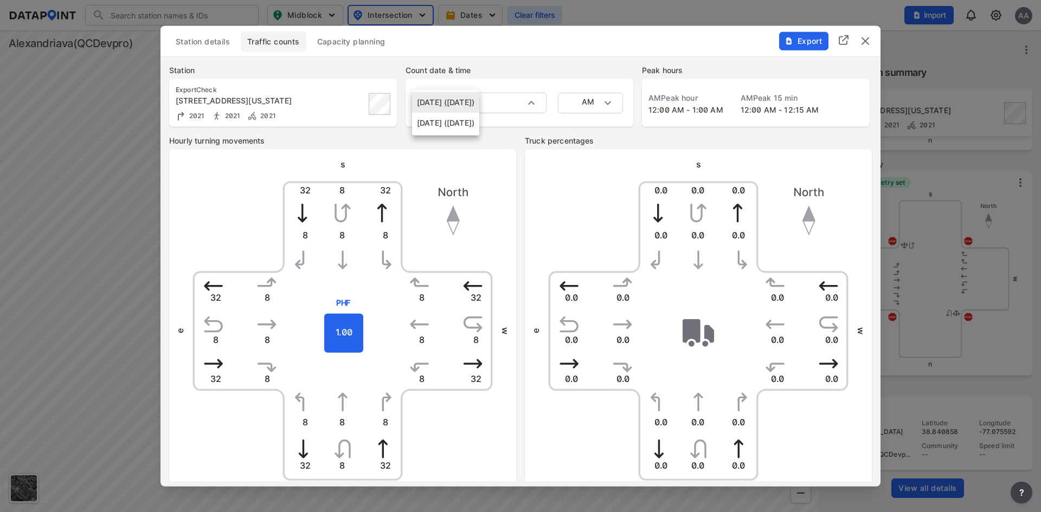
click at [479, 126] on li "August 6, 2021 (Friday)" at bounding box center [445, 123] width 67 height 21
type input "August 6, 2021 (Friday)"
type input "MID"
type input "August 6, 2021 (Friday)"
type input "MID"
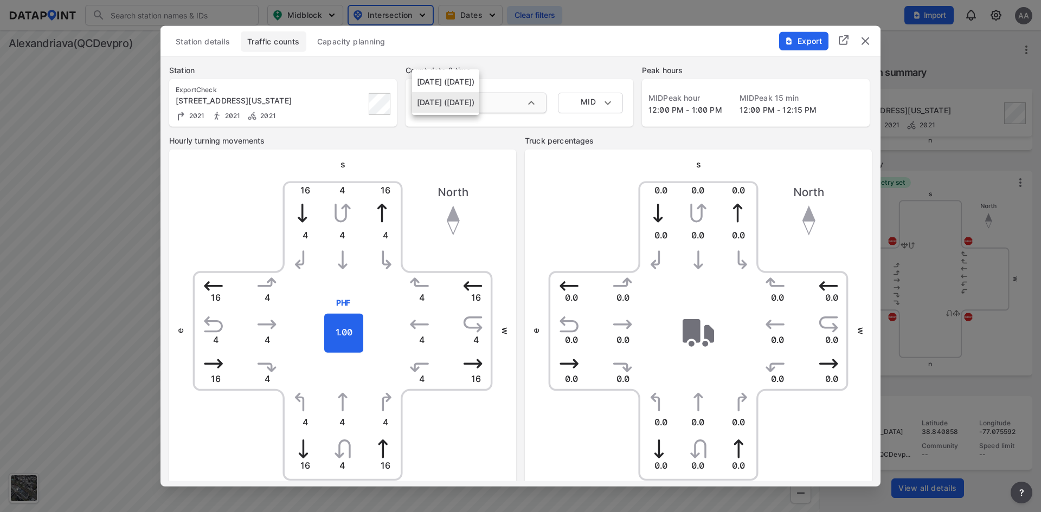
click at [522, 108] on body "Search Please enter a search term. Midblock Intersection Dates Clear filters Im…" at bounding box center [520, 256] width 1041 height 512
click at [479, 79] on li "August 7, 2021 (Saturday)" at bounding box center [445, 82] width 67 height 21
type input "August 7, 2021 (Saturday)"
type input "AM"
type input "August 7, 2021 (Saturday)"
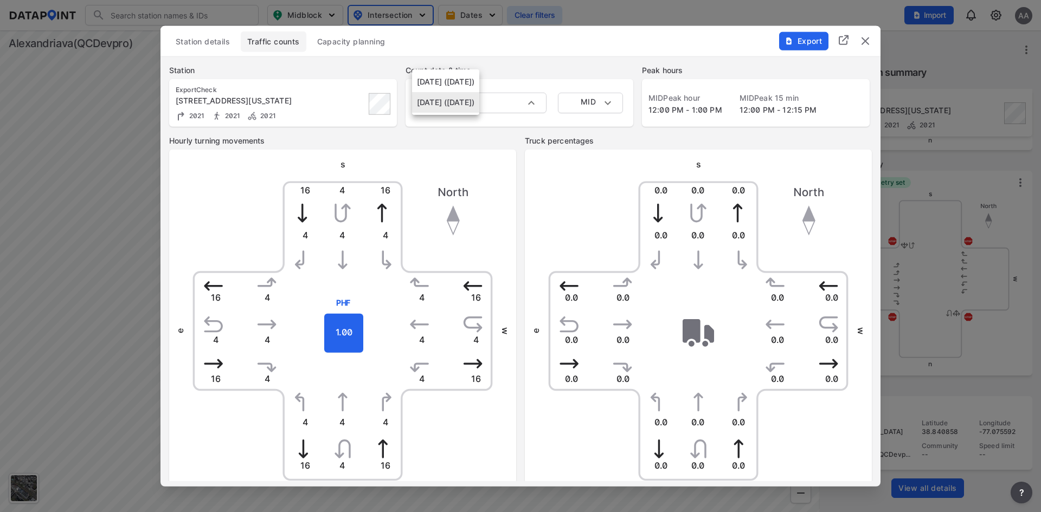
type input "AM"
click at [864, 45] on img "delete" at bounding box center [865, 40] width 13 height 13
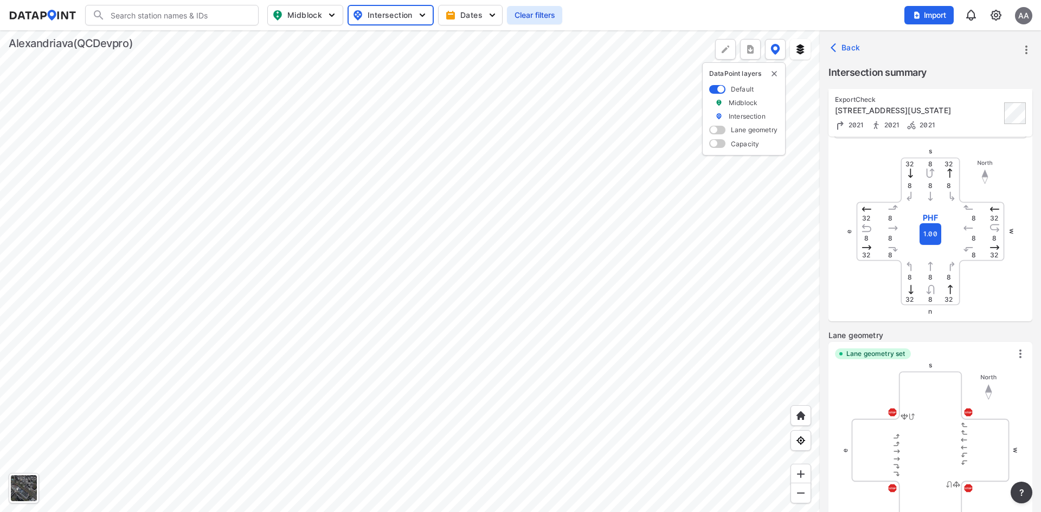
scroll to position [0, 0]
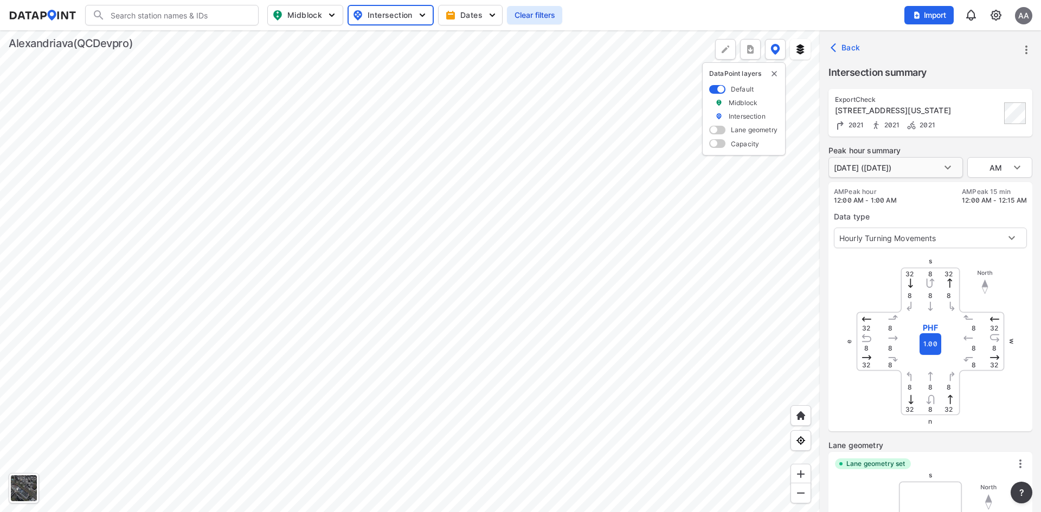
click at [930, 167] on body "Search Please enter a search term. Midblock Intersection Dates Clear filters Im…" at bounding box center [520, 256] width 1041 height 512
click at [896, 190] on li "August 6, 2021 (Friday)" at bounding box center [862, 188] width 67 height 21
type input "August 6, 2021 (Friday)"
type input "MID"
click at [932, 169] on body "Search Please enter a search term. Midblock Intersection Dates Clear filters Im…" at bounding box center [520, 256] width 1041 height 512
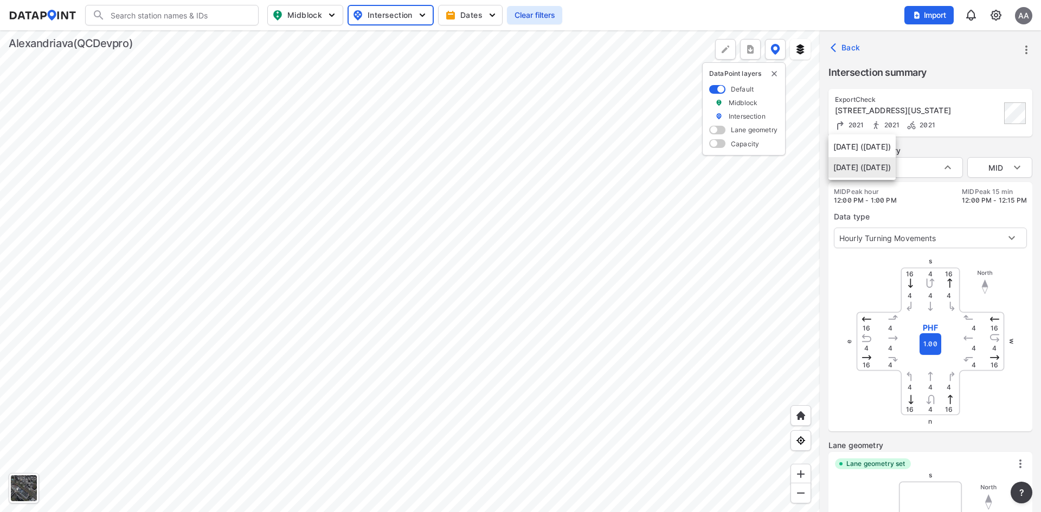
click at [896, 142] on li "August 7, 2021 (Saturday)" at bounding box center [862, 147] width 67 height 21
type input "August 7, 2021 (Saturday)"
type input "AM"
click at [908, 161] on body "Search Please enter a search term. Midblock Intersection Dates Clear filters Im…" at bounding box center [520, 256] width 1041 height 512
click at [895, 194] on li "August 6, 2021 (Friday)" at bounding box center [862, 188] width 67 height 21
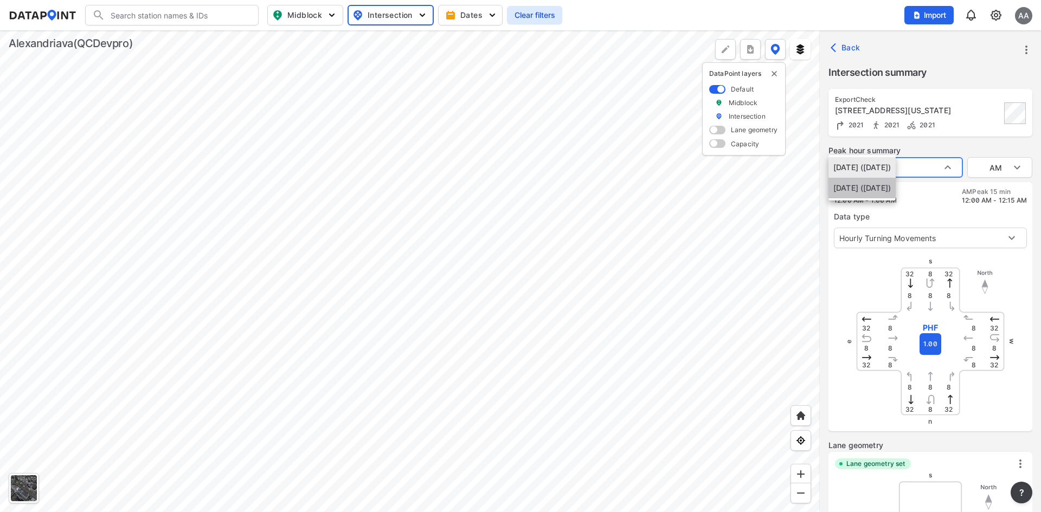
type input "August 6, 2021 (Friday)"
type input "MID"
click at [927, 162] on body "Search Please enter a search term. Midblock Intersection Dates Clear filters Im…" at bounding box center [520, 256] width 1041 height 512
click at [887, 143] on li "August 7, 2021 (Saturday)" at bounding box center [862, 147] width 67 height 21
type input "August 7, 2021 (Saturday)"
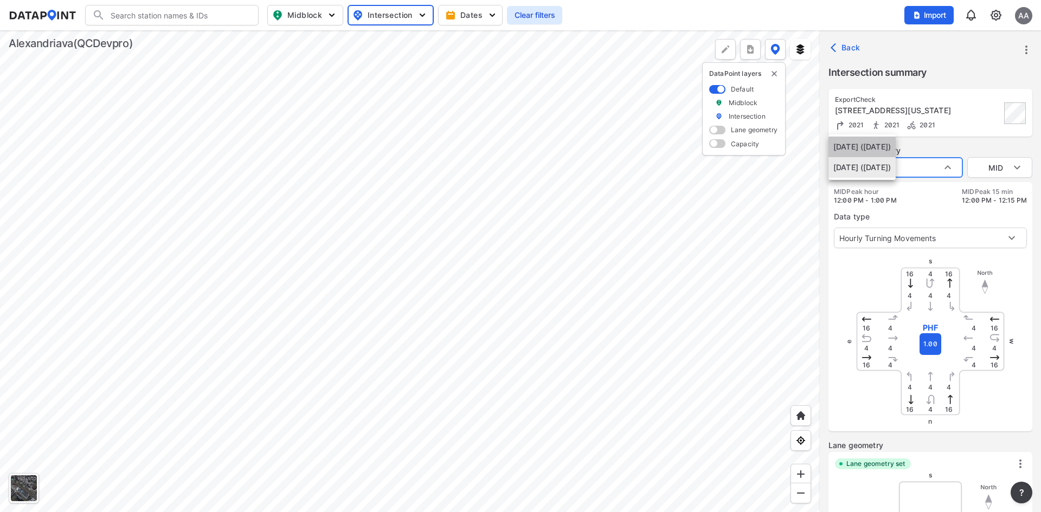
type input "AM"
click at [953, 170] on body "Search Please enter a search term. Midblock Intersection Dates Clear filters Im…" at bounding box center [520, 256] width 1041 height 512
click at [952, 150] on div at bounding box center [520, 256] width 1041 height 512
click at [843, 49] on span "Back" at bounding box center [847, 47] width 28 height 11
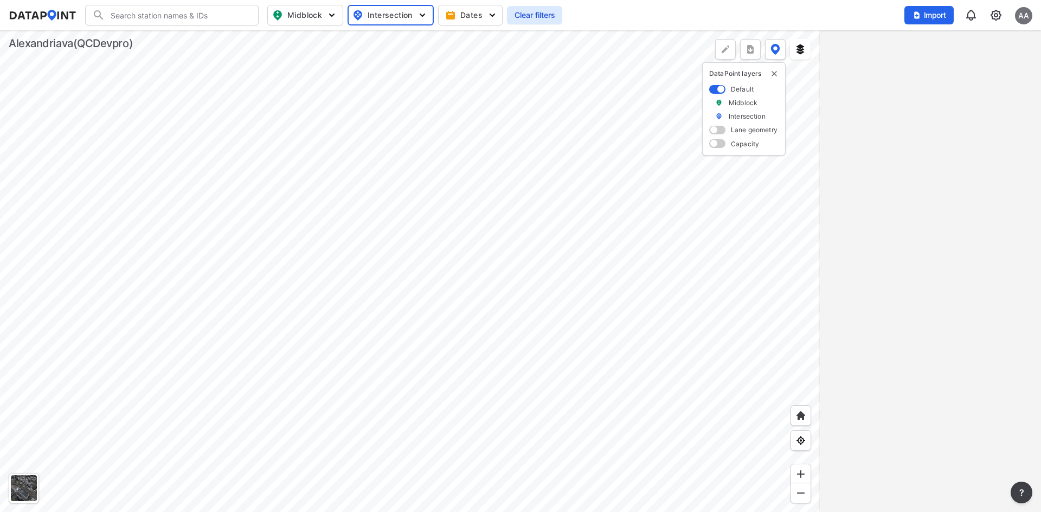
click at [490, 314] on div at bounding box center [410, 271] width 820 height 482
click at [642, 169] on div at bounding box center [410, 271] width 820 height 482
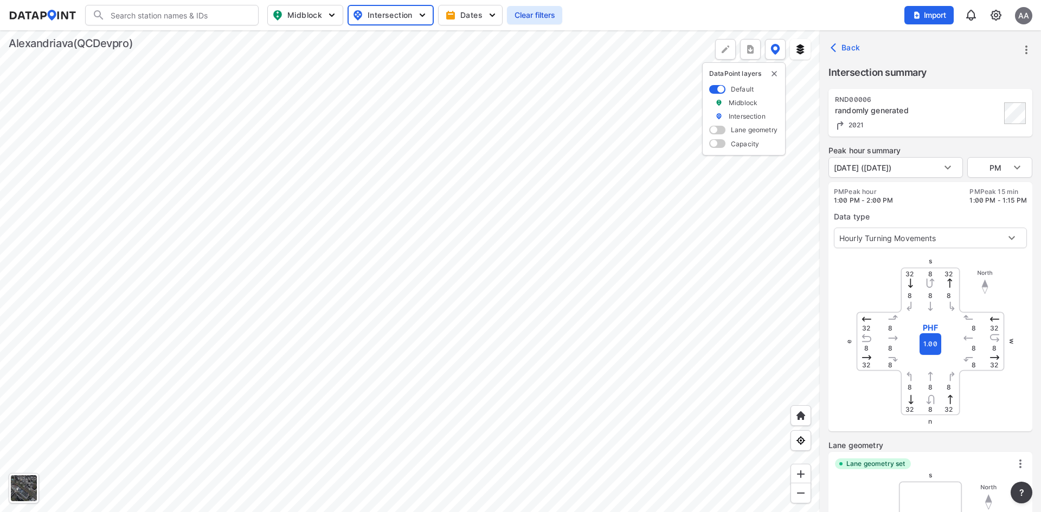
type input "2599"
click at [924, 170] on body "Search Please enter a search term. Midblock Intersection Dates Clear filters Im…" at bounding box center [520, 256] width 1041 height 512
click at [652, 251] on div at bounding box center [520, 256] width 1041 height 512
click at [652, 253] on div at bounding box center [410, 271] width 820 height 482
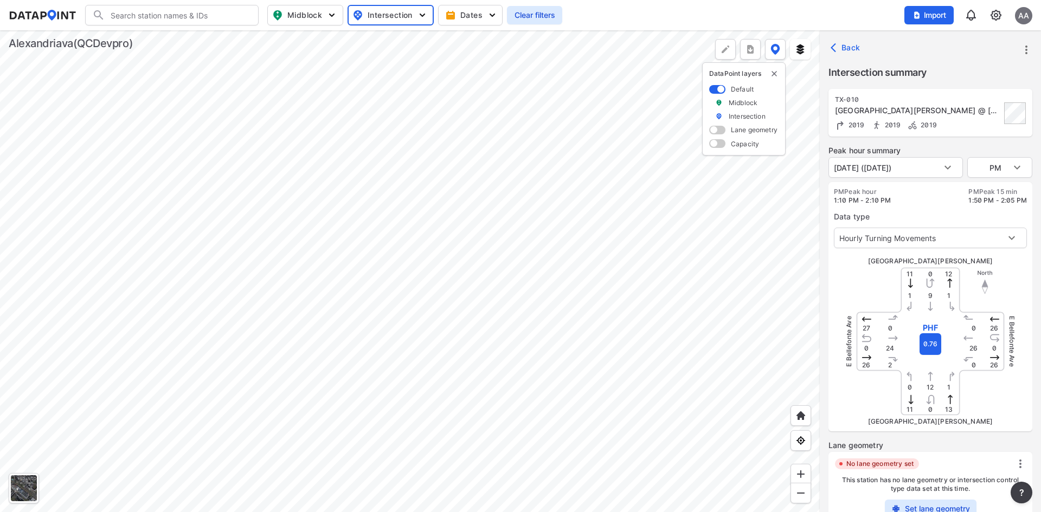
click at [865, 176] on body "Search Please enter a search term. Midblock Intersection Dates Clear filters Im…" at bounding box center [520, 256] width 1041 height 512
click at [945, 72] on div at bounding box center [520, 256] width 1041 height 512
click at [885, 163] on body "Search Please enter a search term. Midblock Intersection Dates Clear filters Im…" at bounding box center [520, 256] width 1041 height 512
click at [832, 2] on div at bounding box center [520, 256] width 1041 height 512
click at [995, 16] on img at bounding box center [996, 15] width 13 height 13
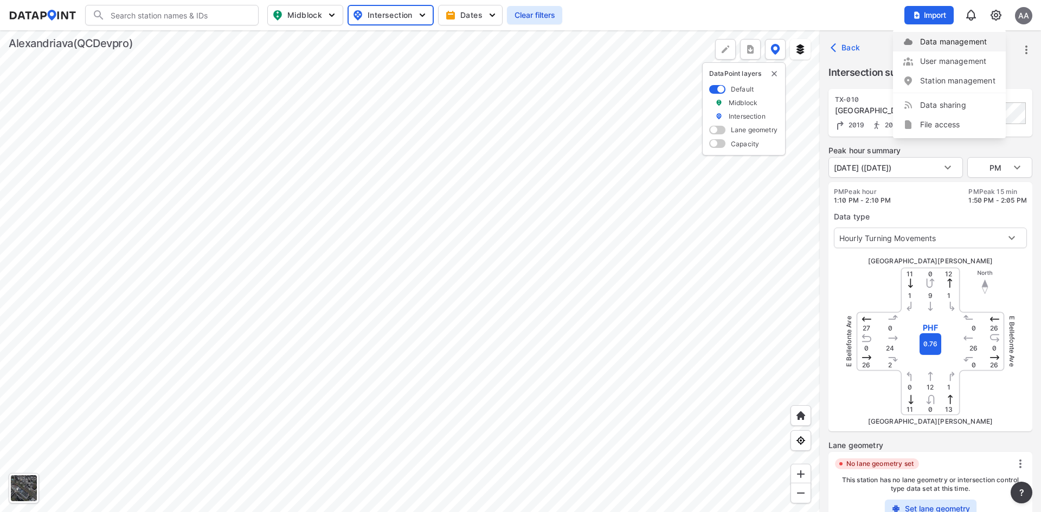
click at [955, 46] on link "Data management" at bounding box center [949, 41] width 93 height 11
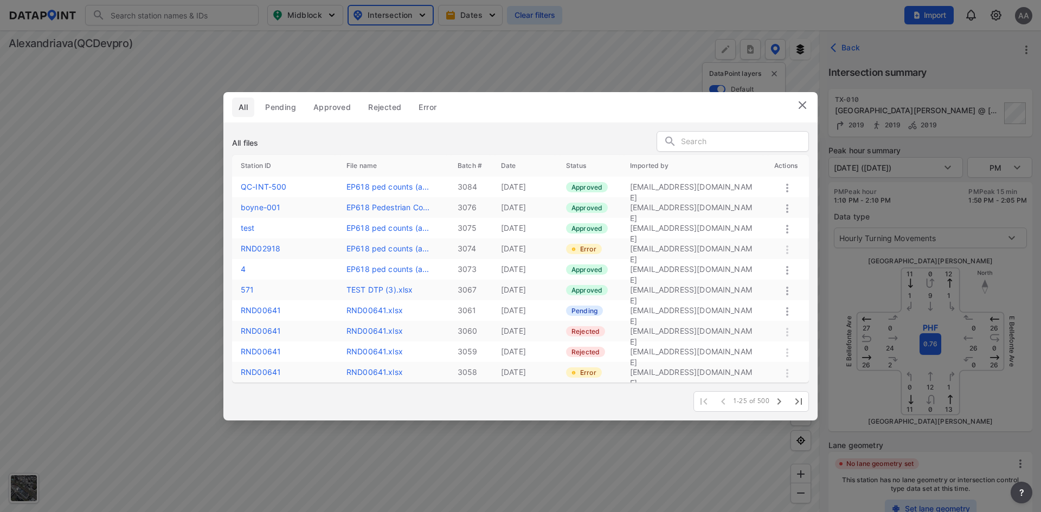
click at [284, 185] on label "QC-INT-500" at bounding box center [264, 186] width 46 height 9
click at [264, 190] on label "QC-INT-500" at bounding box center [264, 186] width 46 height 9
click at [804, 107] on img at bounding box center [802, 105] width 13 height 13
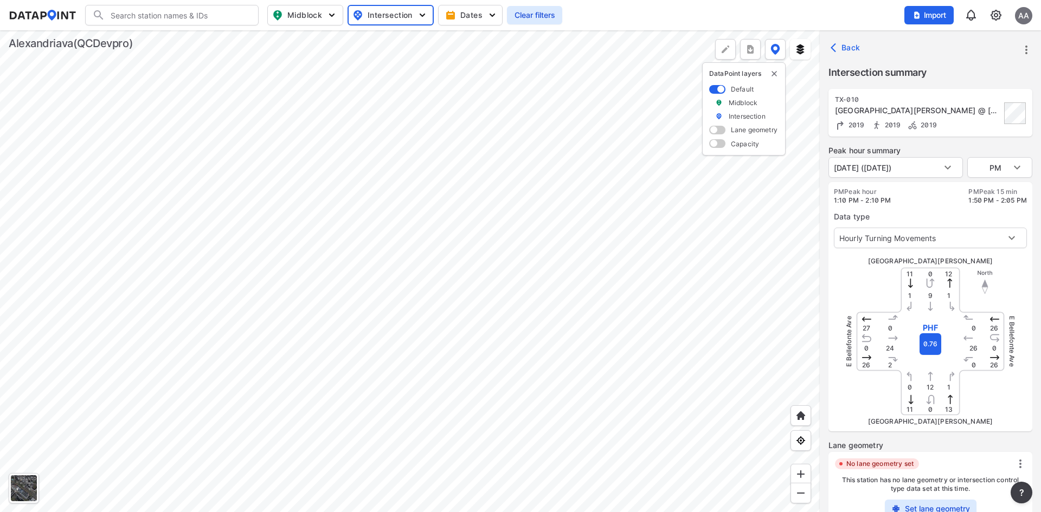
click at [849, 44] on span "Back" at bounding box center [847, 47] width 28 height 11
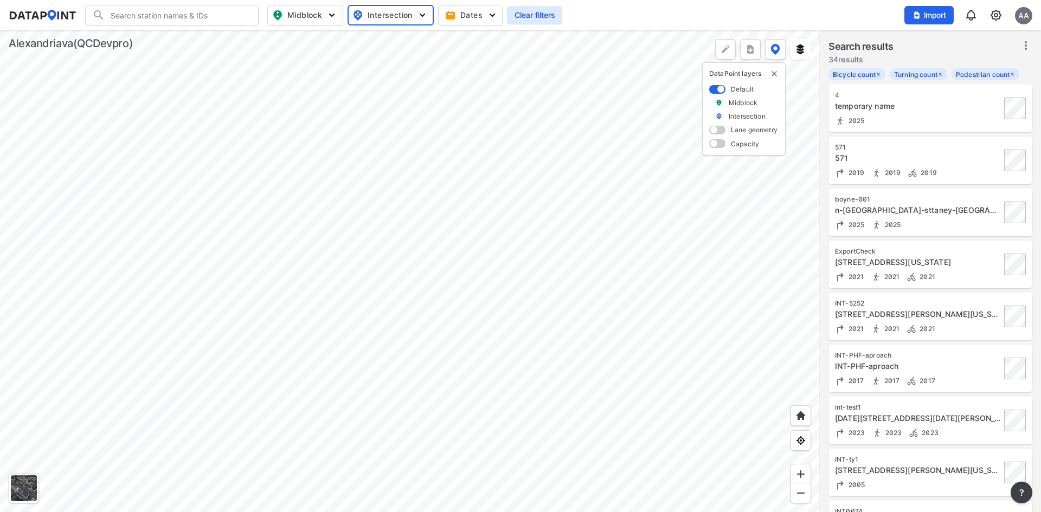
click at [153, 13] on input "Search" at bounding box center [178, 15] width 146 height 17
click at [159, 43] on li "( QC-IN T-500) 3313 Wyndham Cir, Alexandria, Virginia, 22302" at bounding box center [173, 43] width 174 height 30
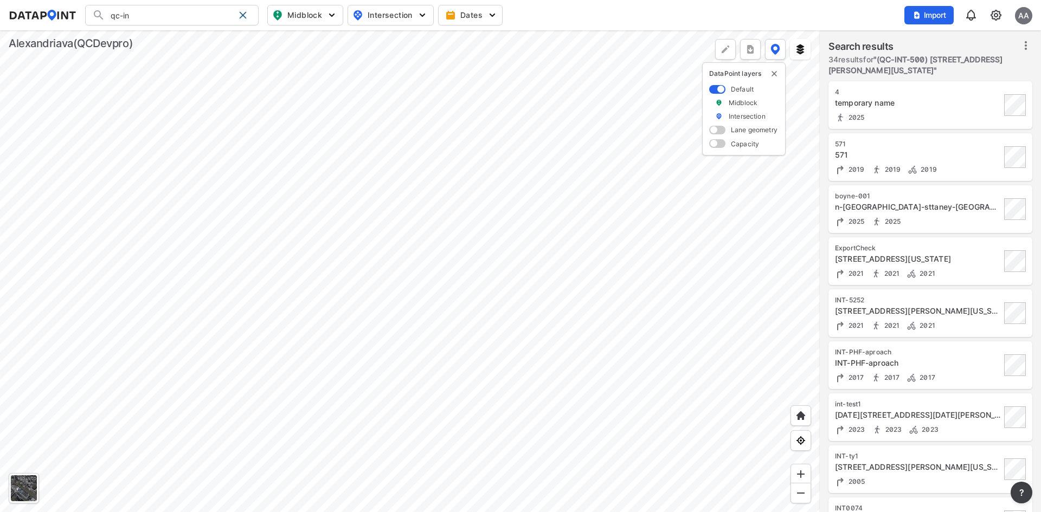
type input "(QC-INT-500) 3313 Wyndham Cir, Alexandria, Virginia, 22302"
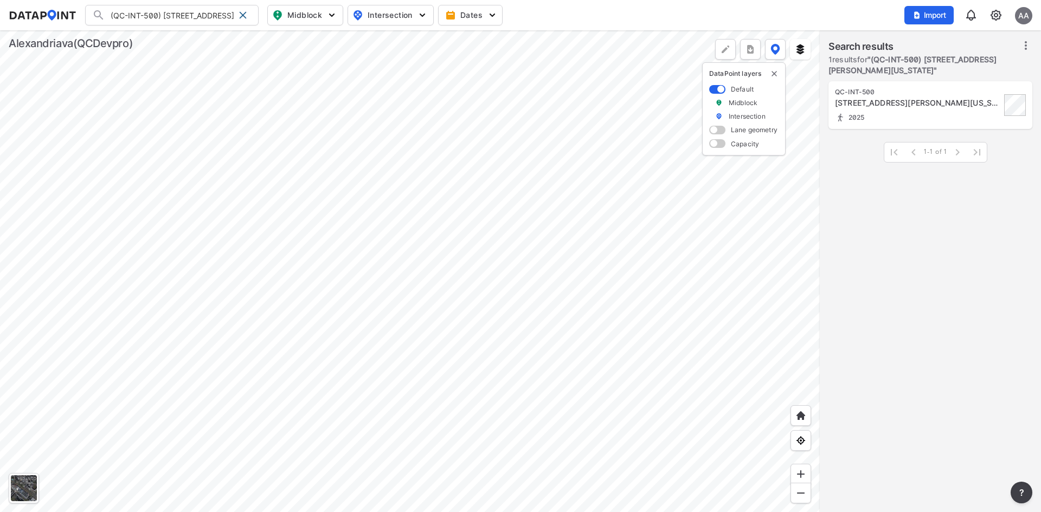
click at [891, 98] on div "3313 Wyndham Cir, Alexandria, Virginia, 22302" at bounding box center [918, 103] width 166 height 11
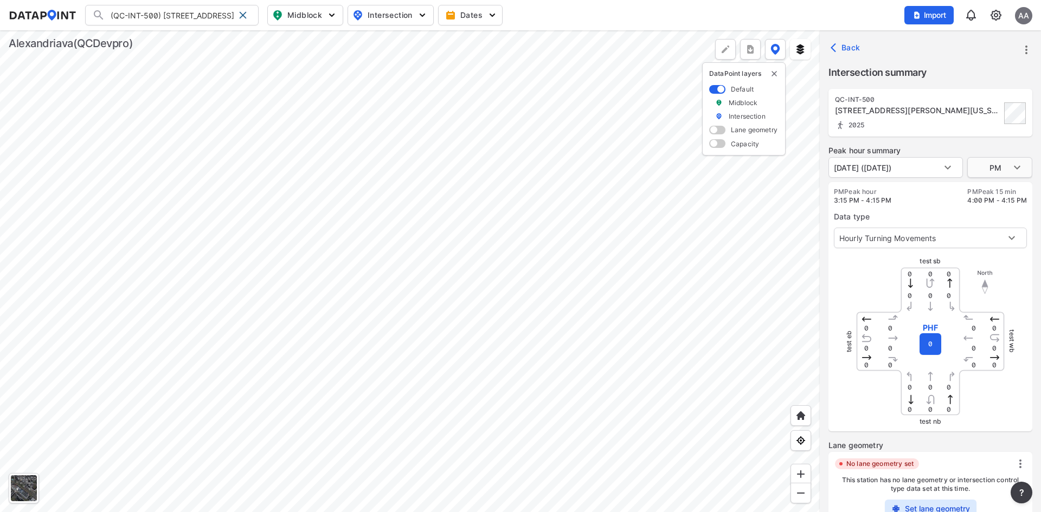
click at [1023, 167] on body "(QC-INT-500) 3313 Wyndham Cir, Alexandria, Virginia, 22302 (QC-INT-500) 3313 Wy…" at bounding box center [520, 256] width 1041 height 512
click at [1002, 126] on li "AM" at bounding box center [999, 126] width 65 height 21
click at [1003, 170] on body "(QC-INT-500) 3313 Wyndham Cir, Alexandria, Virginia, 22302 (QC-INT-500) 3313 Wy…" at bounding box center [520, 256] width 1041 height 512
click at [1000, 186] on li "MID" at bounding box center [999, 188] width 65 height 21
click at [935, 147] on label "Peak hour summary" at bounding box center [931, 150] width 204 height 11
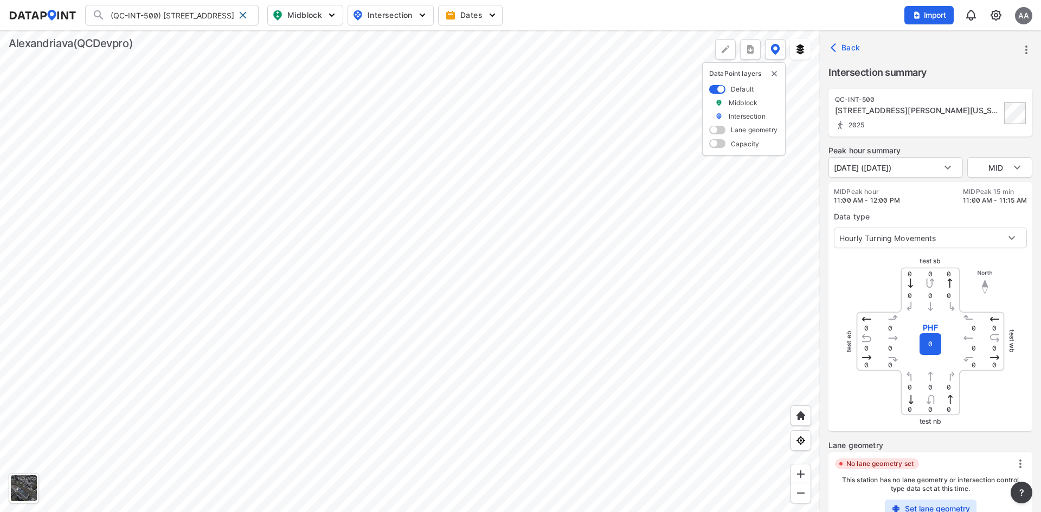
click at [1025, 54] on icon "more" at bounding box center [1026, 49] width 13 height 13
click at [976, 95] on li "Export" at bounding box center [980, 99] width 104 height 20
type input "PM"
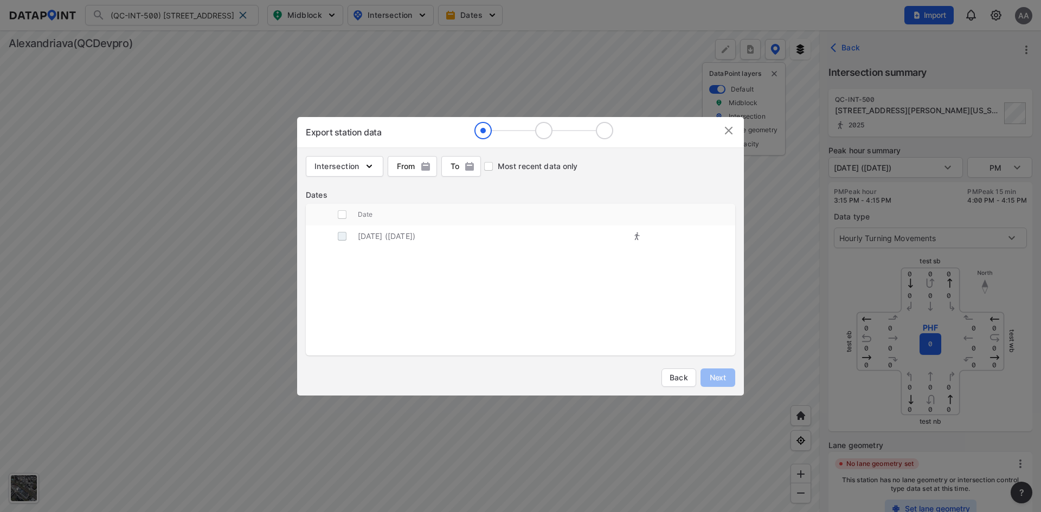
click at [343, 236] on input "decorative checkbox" at bounding box center [342, 236] width 21 height 21
checkbox input "true"
click at [711, 378] on span "Next" at bounding box center [718, 378] width 22 height 11
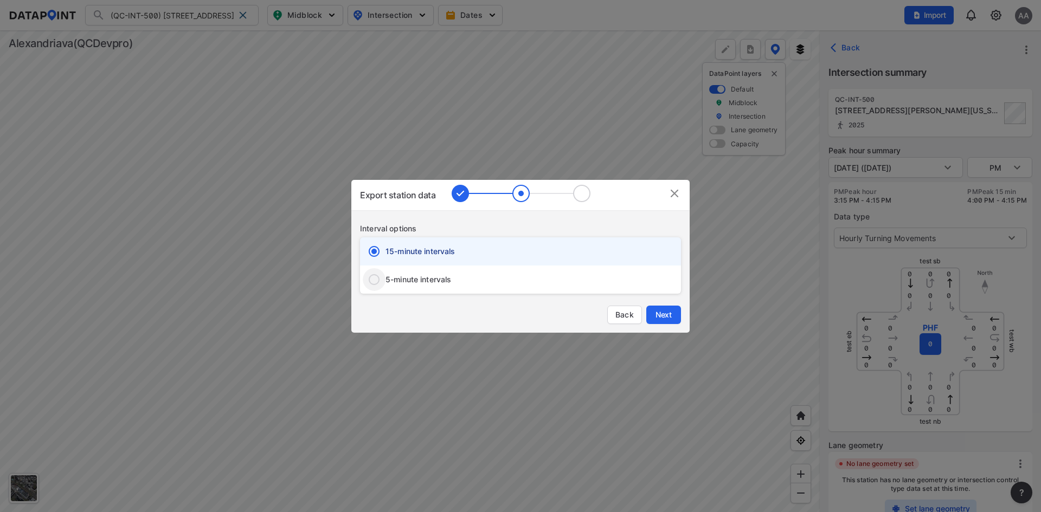
click at [371, 279] on input "5-minute intervals" at bounding box center [374, 279] width 23 height 23
radio input "true"
radio input "false"
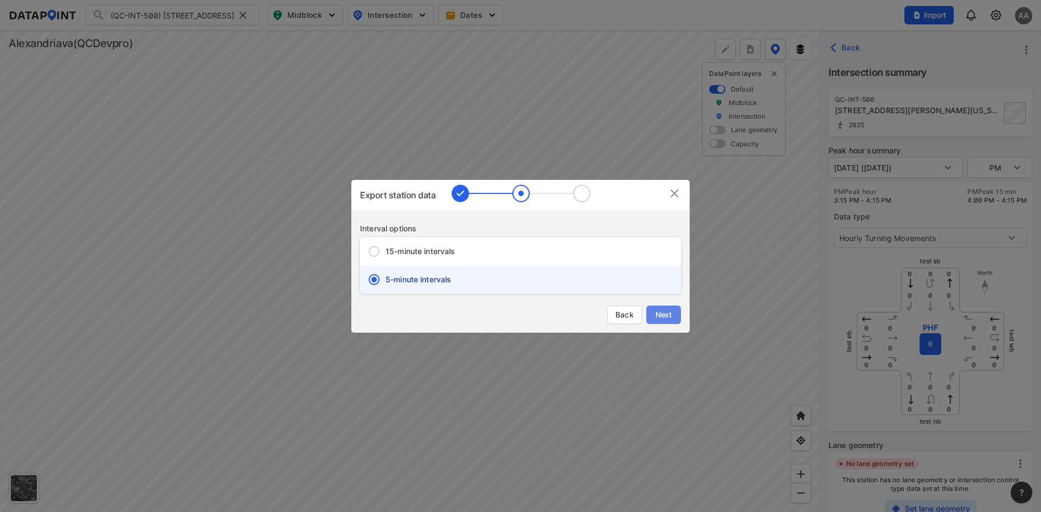
click at [669, 319] on span "Next" at bounding box center [664, 315] width 22 height 11
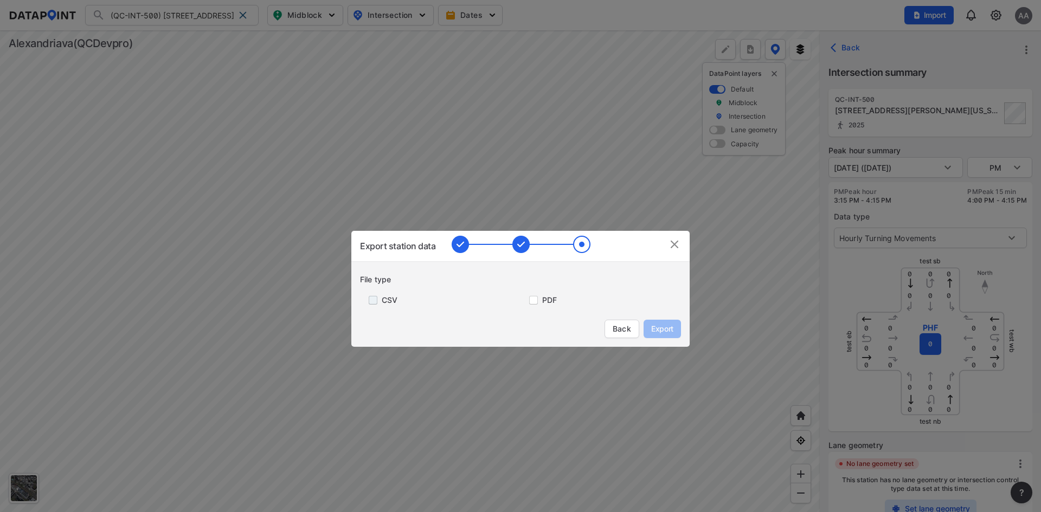
click at [373, 300] on input "primary checkbox" at bounding box center [371, 300] width 22 height 9
checkbox input "true"
click at [533, 302] on input "primary checkbox" at bounding box center [532, 300] width 22 height 9
checkbox input "true"
click at [668, 330] on span "Export" at bounding box center [662, 329] width 24 height 11
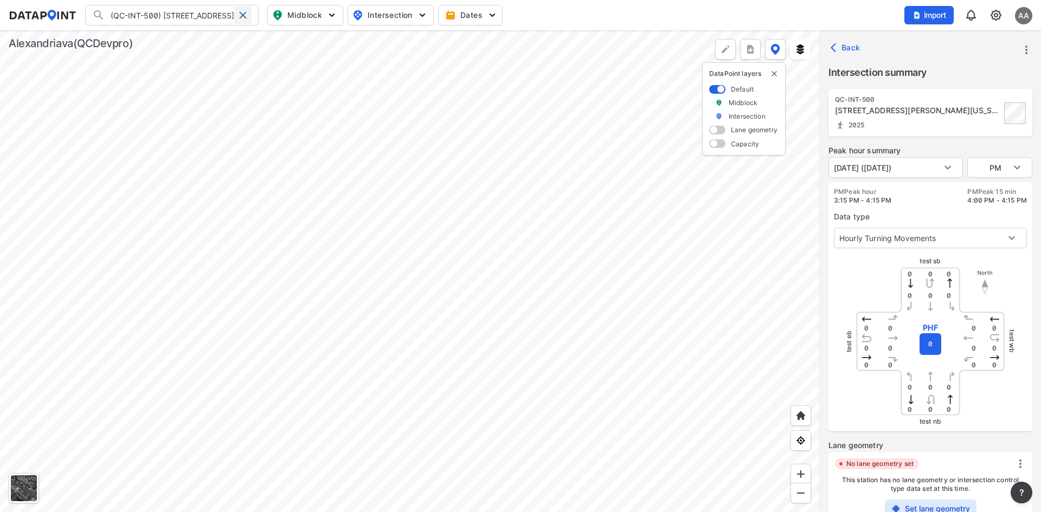
click at [245, 13] on span at bounding box center [243, 15] width 9 height 9
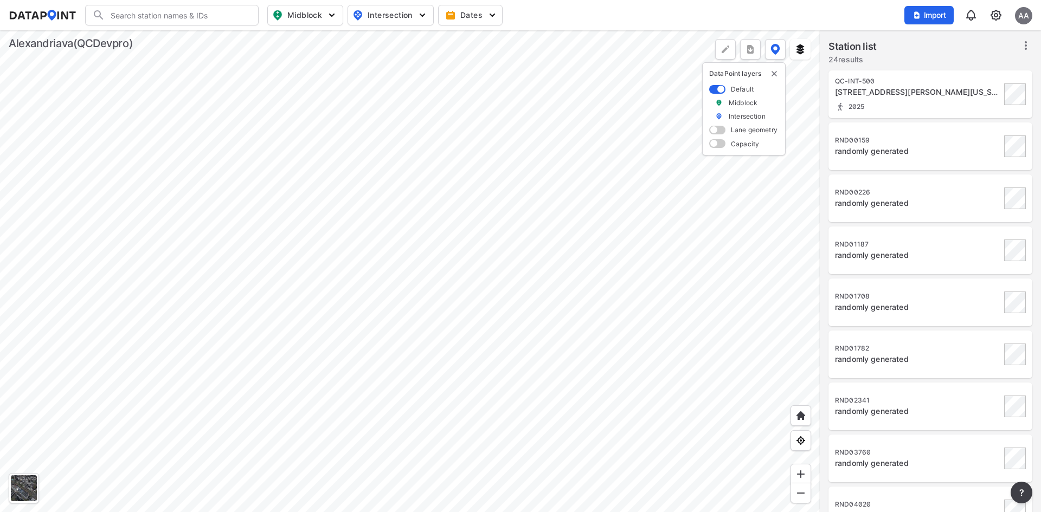
click at [215, 12] on input "Search" at bounding box center [178, 15] width 146 height 17
type input "t"
click at [997, 16] on img at bounding box center [996, 15] width 13 height 13
click at [845, 23] on div "Search Please enter a search term. Midblock Intersection Dates Import AA" at bounding box center [521, 15] width 1024 height 21
click at [210, 12] on input "Search" at bounding box center [178, 15] width 146 height 17
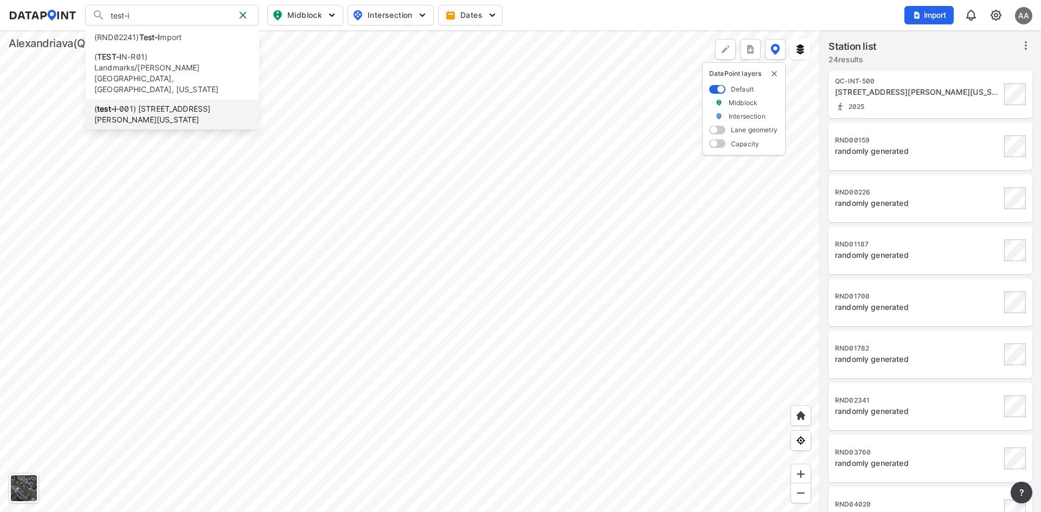
click at [165, 99] on li "( test-i -001) 1226 N Pegram St, Alexandria, Virginia, 22304" at bounding box center [173, 114] width 174 height 30
type input "(test-i-001) 1226 N Pegram St, Alexandria, Virginia, 22304"
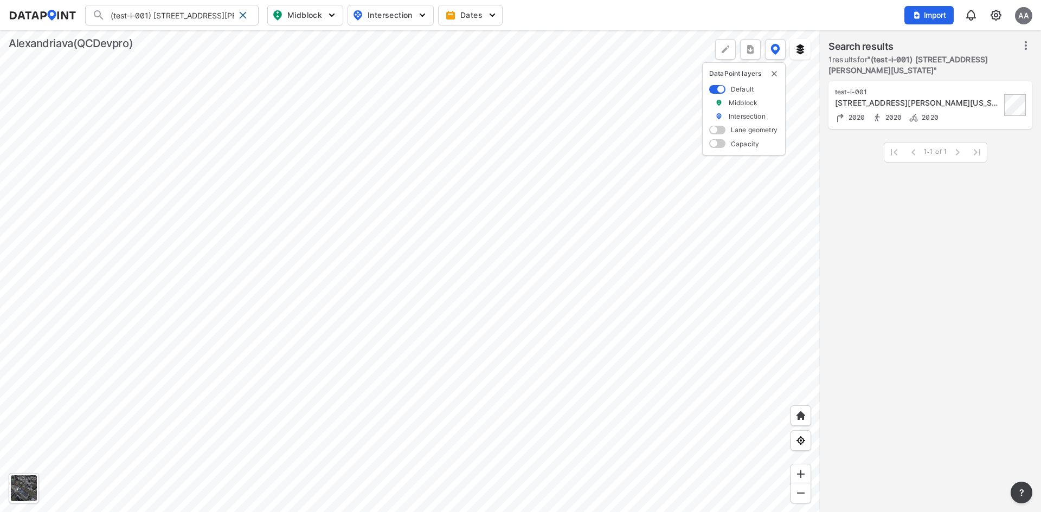
click at [952, 105] on div "1226 N Pegram St, Alexandria, Virginia, 22304" at bounding box center [918, 103] width 166 height 11
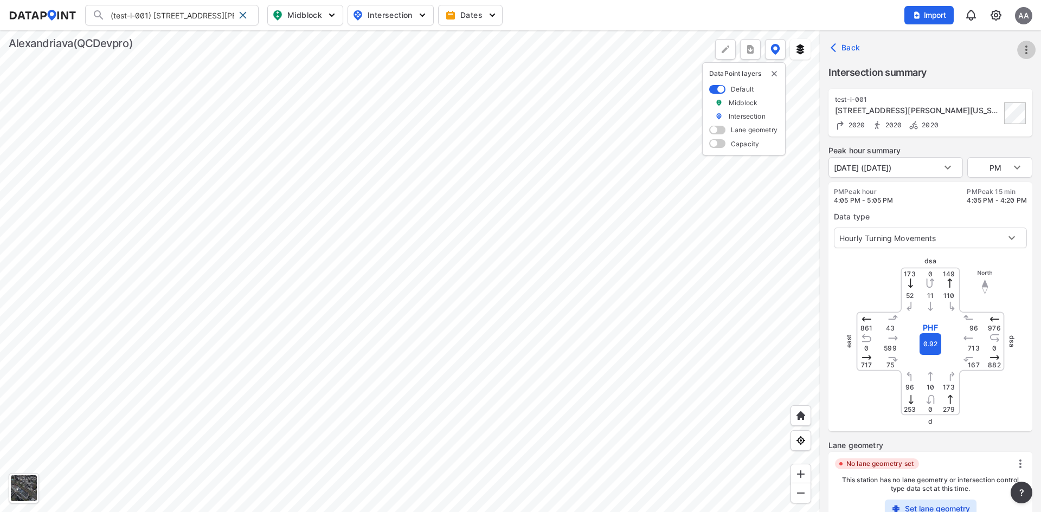
click at [1023, 48] on icon "more" at bounding box center [1026, 49] width 13 height 13
click at [966, 97] on li "Export" at bounding box center [980, 99] width 104 height 20
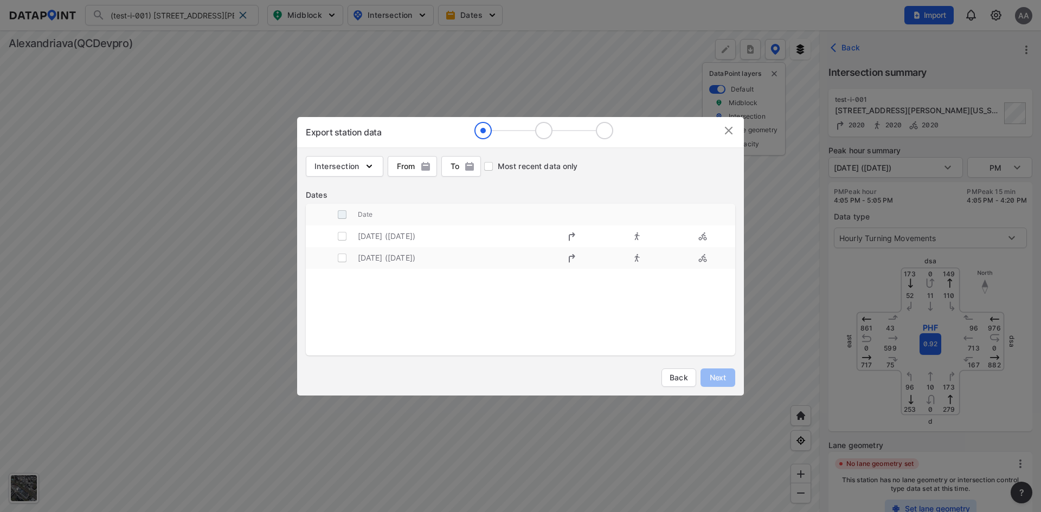
click at [343, 215] on input "decorative checkbox" at bounding box center [342, 214] width 21 height 21
checkbox input "true"
click at [722, 375] on span "Next" at bounding box center [718, 378] width 22 height 11
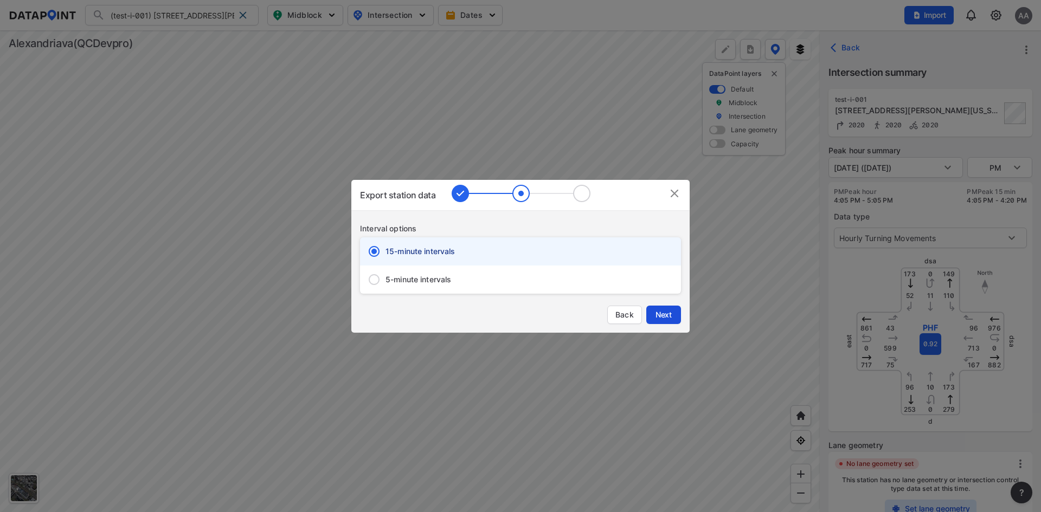
click at [656, 313] on span "Next" at bounding box center [664, 315] width 22 height 11
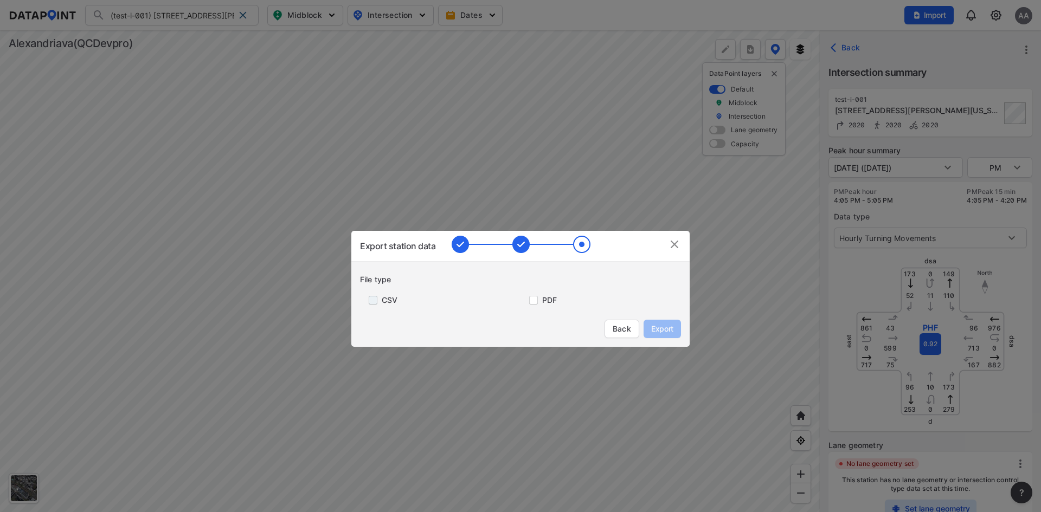
click at [370, 301] on input "primary checkbox" at bounding box center [371, 300] width 22 height 9
checkbox input "true"
click at [530, 304] on input "primary checkbox" at bounding box center [532, 300] width 22 height 9
checkbox input "true"
click at [677, 332] on button "Export" at bounding box center [662, 329] width 37 height 18
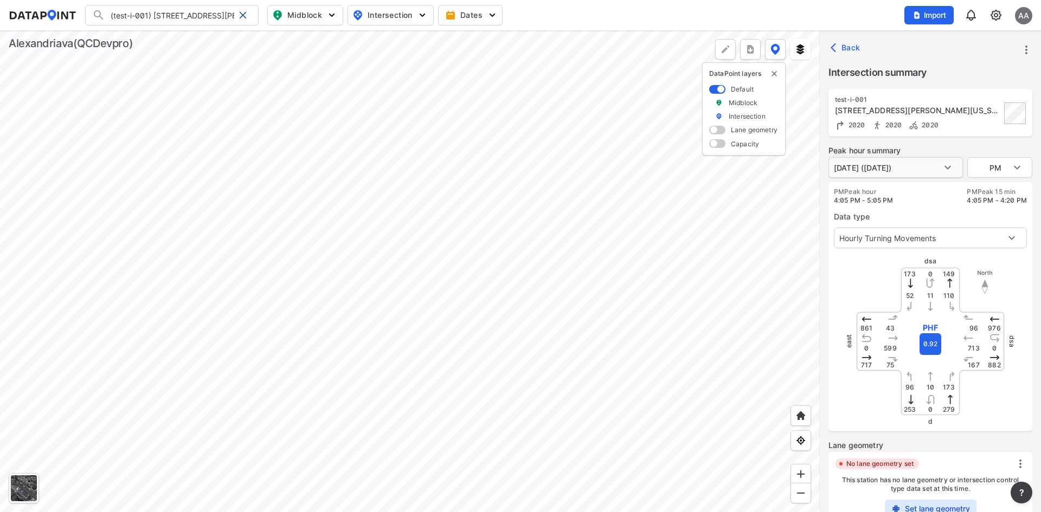
click at [926, 170] on body "(test-i-001) 1226 N Pegram St, Alexandria, Virginia, 22304 (RND02241) Test-Impo…" at bounding box center [520, 256] width 1041 height 512
click at [896, 144] on li "October 8, 2020 (Thursday)" at bounding box center [862, 147] width 67 height 21
click at [942, 170] on body "(test-i-001) 1226 N Pegram St, Alexandria, Virginia, 22304 (RND02241) Test-Impo…" at bounding box center [520, 256] width 1041 height 512
click at [896, 169] on li "October 8, 2020 (Thursday)" at bounding box center [862, 167] width 67 height 21
click at [1016, 175] on body "(test-i-001) 1226 N Pegram St, Alexandria, Virginia, 22304 (RND02241) Test-Impo…" at bounding box center [520, 256] width 1041 height 512
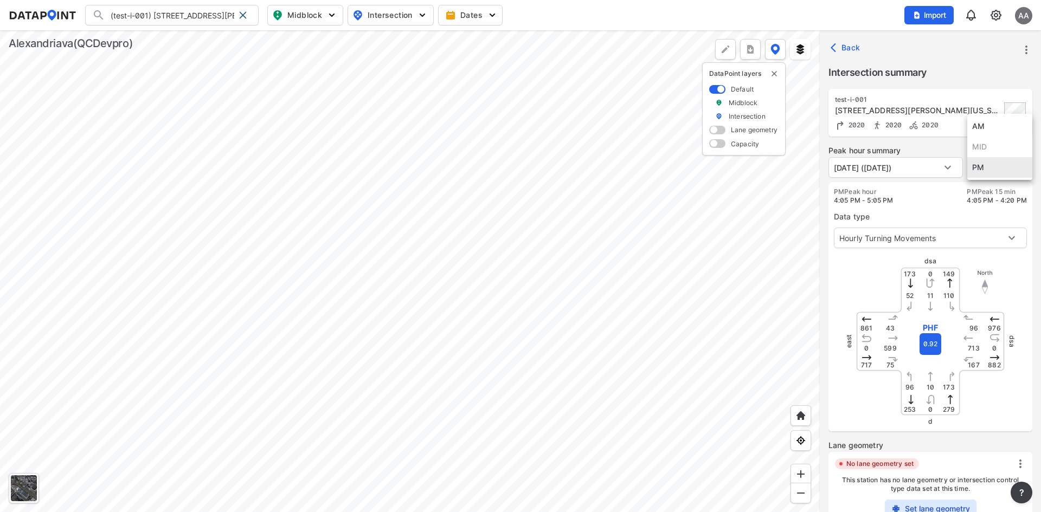
click at [939, 147] on div at bounding box center [520, 256] width 1041 height 512
click at [941, 169] on body "(test-i-001) 1226 N Pegram St, Alexandria, Virginia, 22304 (RND02241) Test-Impo…" at bounding box center [520, 256] width 1041 height 512
click at [894, 151] on li "October 8, 2020 (Thursday)" at bounding box center [862, 147] width 67 height 21
click at [1025, 171] on body "(test-i-001) 1226 N Pegram St, Alexandria, Virginia, 22304 (RND02241) Test-Impo…" at bounding box center [520, 256] width 1041 height 512
click at [1025, 171] on li "PM" at bounding box center [999, 167] width 65 height 21
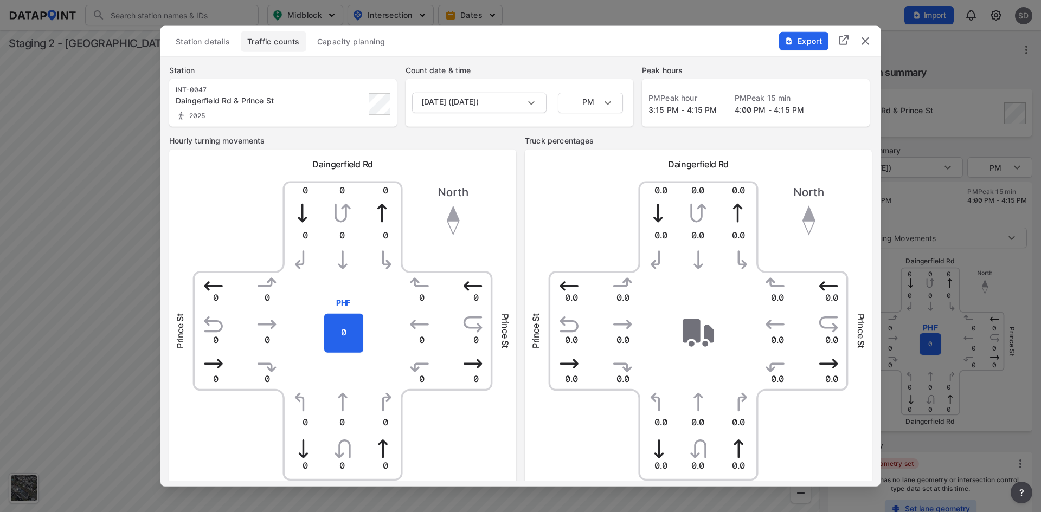
scroll to position [290, 0]
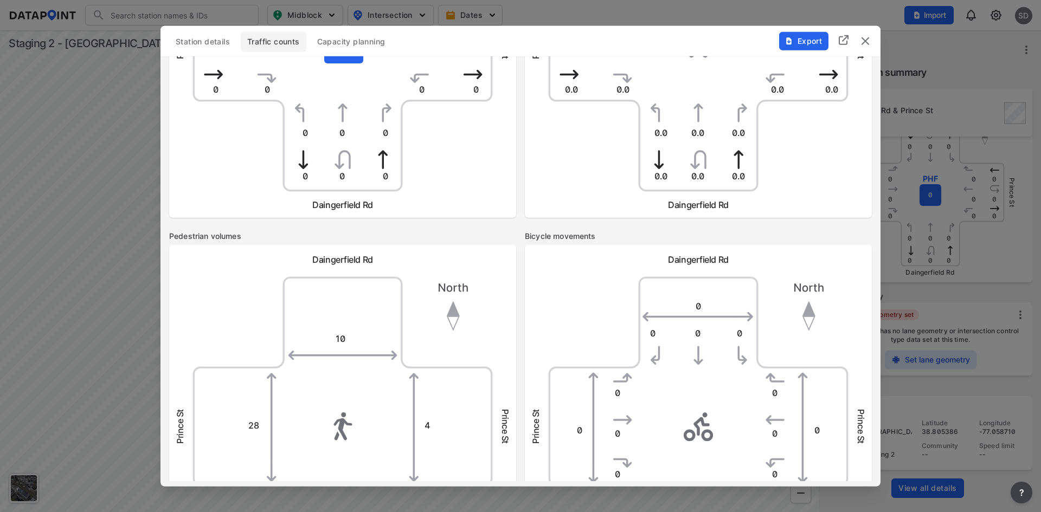
click at [863, 43] on img "delete" at bounding box center [865, 40] width 13 height 13
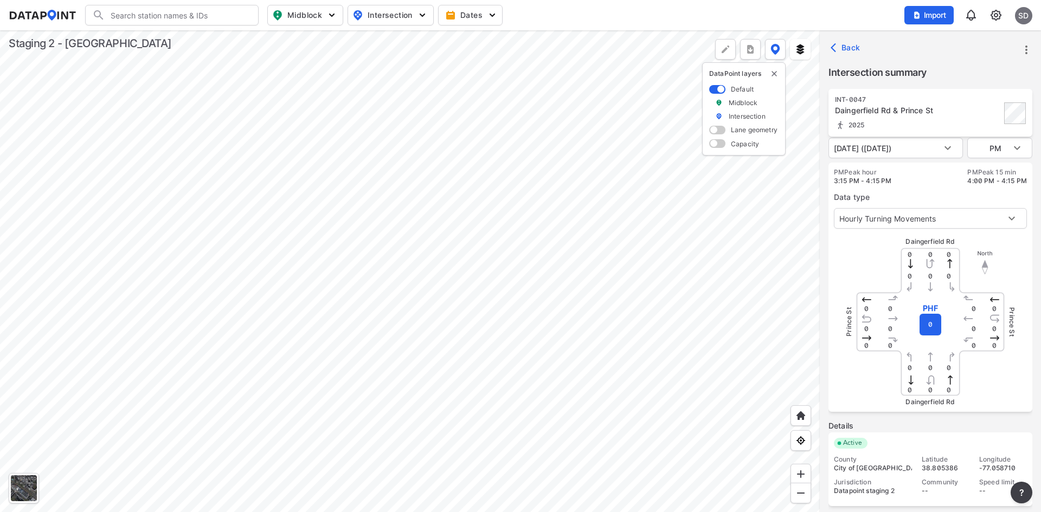
scroll to position [20, 0]
click at [574, 15] on div "Search Please enter a search term. Midblock Intersection Dates Import sD" at bounding box center [521, 15] width 1024 height 21
click at [855, 47] on span "Back" at bounding box center [847, 47] width 28 height 11
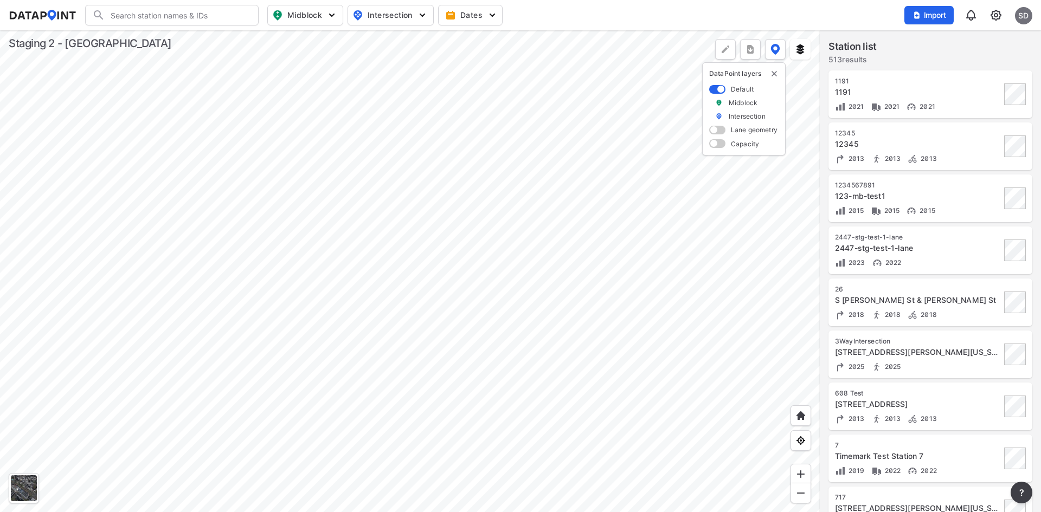
click at [600, 296] on div at bounding box center [410, 271] width 820 height 482
click at [952, 149] on div "12345" at bounding box center [918, 144] width 166 height 11
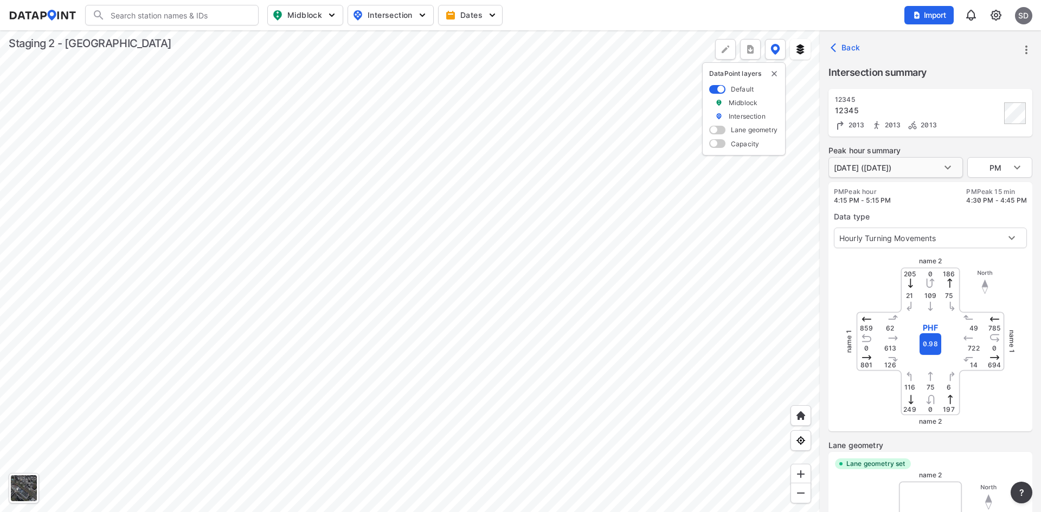
click at [895, 163] on body "Search Please enter a search term. Midblock Intersection Dates Import sD Import…" at bounding box center [520, 256] width 1041 height 512
click at [849, 52] on div at bounding box center [520, 256] width 1041 height 512
click at [832, 47] on icon "button" at bounding box center [833, 47] width 5 height 9
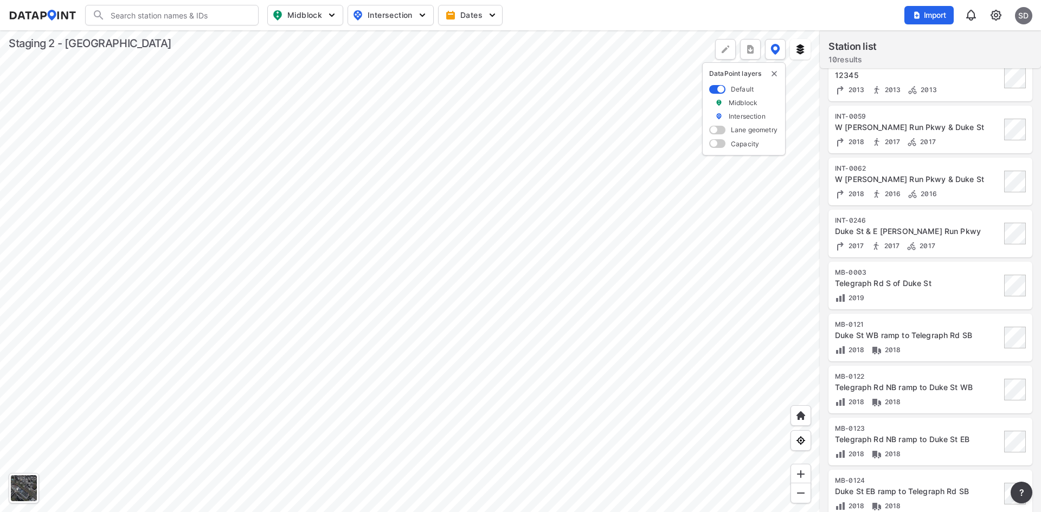
scroll to position [0, 0]
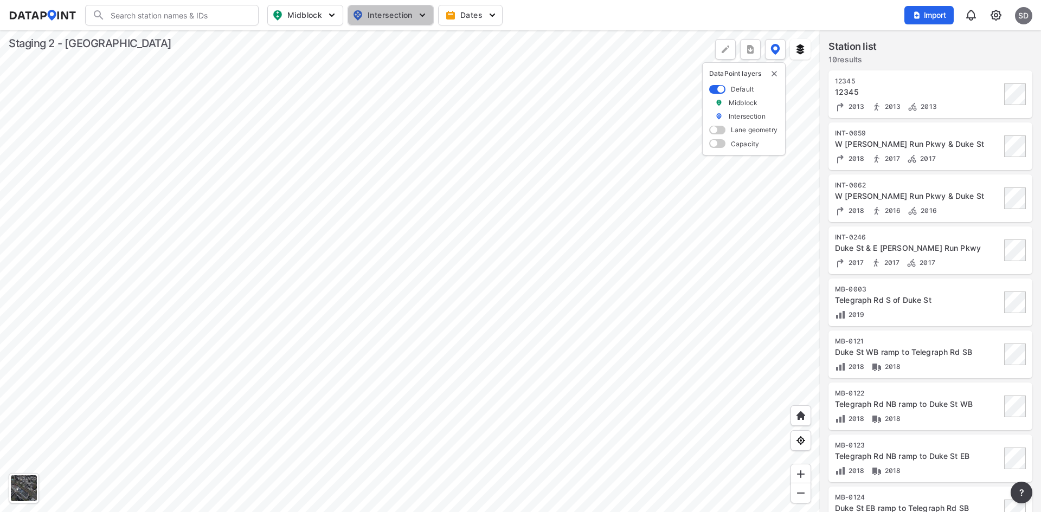
click at [413, 14] on span "Intersection" at bounding box center [389, 15] width 74 height 13
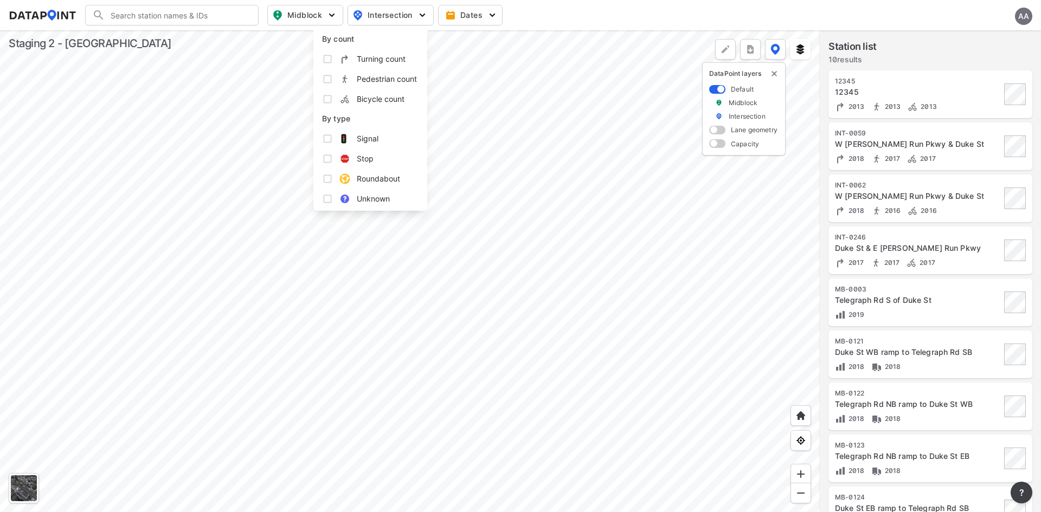
click at [355, 62] on label "Turning count" at bounding box center [370, 59] width 97 height 20
click at [333, 62] on input "Turning count" at bounding box center [327, 59] width 11 height 11
checkbox input "true"
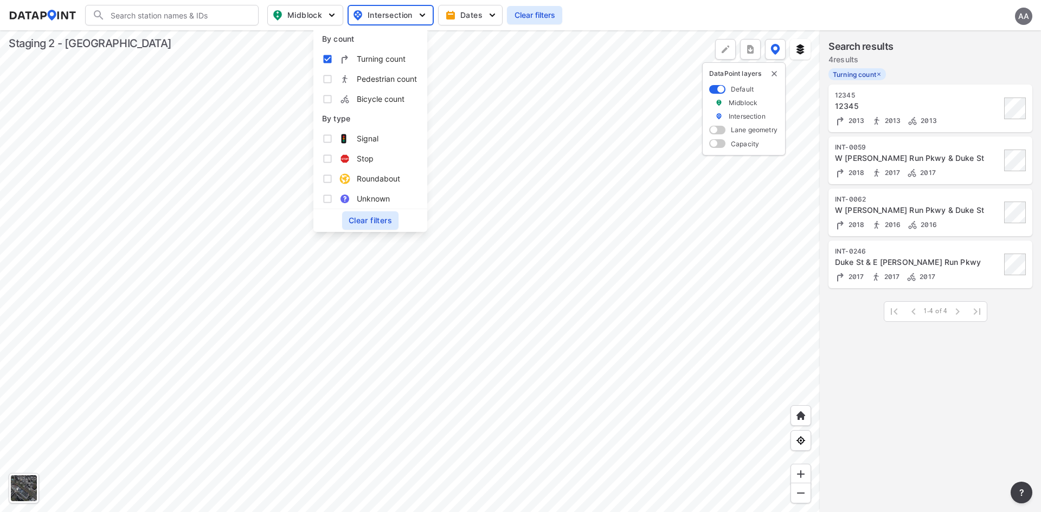
click at [374, 82] on span "Pedestrian count" at bounding box center [387, 78] width 60 height 11
click at [333, 82] on input "Pedestrian count" at bounding box center [327, 79] width 11 height 11
checkbox input "true"
click at [380, 100] on span "Bicycle count" at bounding box center [381, 98] width 48 height 11
click at [333, 100] on input "Bicycle count" at bounding box center [327, 99] width 11 height 11
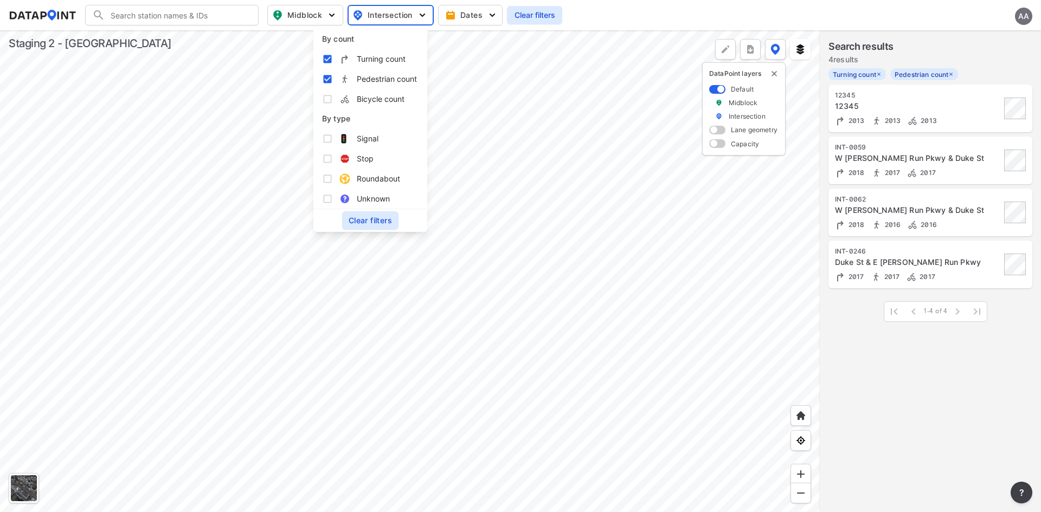
checkbox input "true"
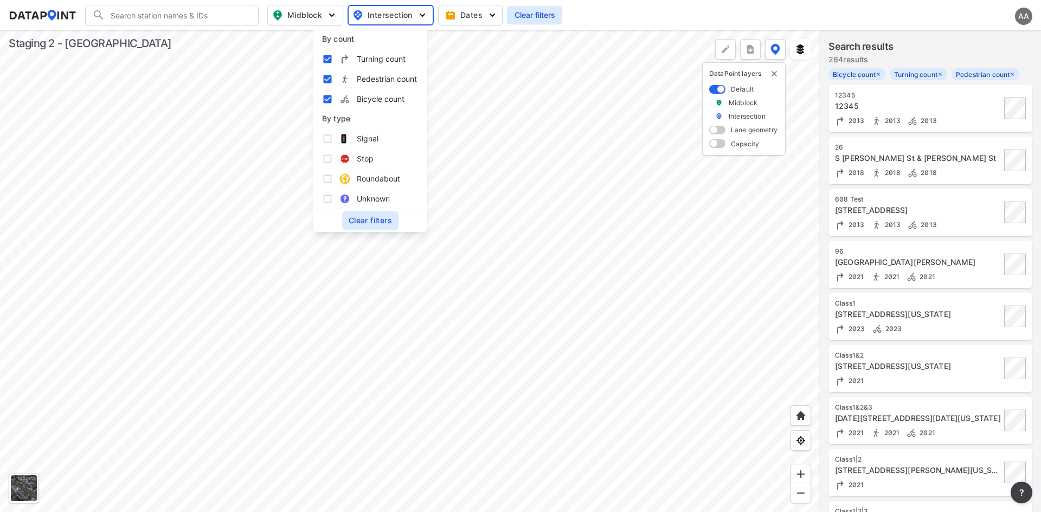
click at [511, 237] on div at bounding box center [410, 271] width 820 height 482
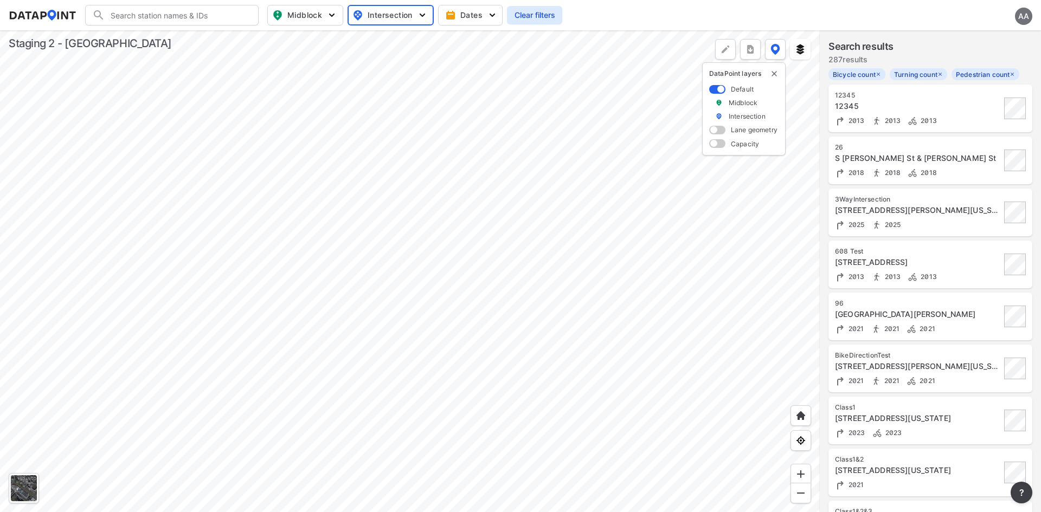
click at [945, 320] on div "96 16th St NW Montague St NW 2021 2021 2021" at bounding box center [918, 316] width 166 height 35
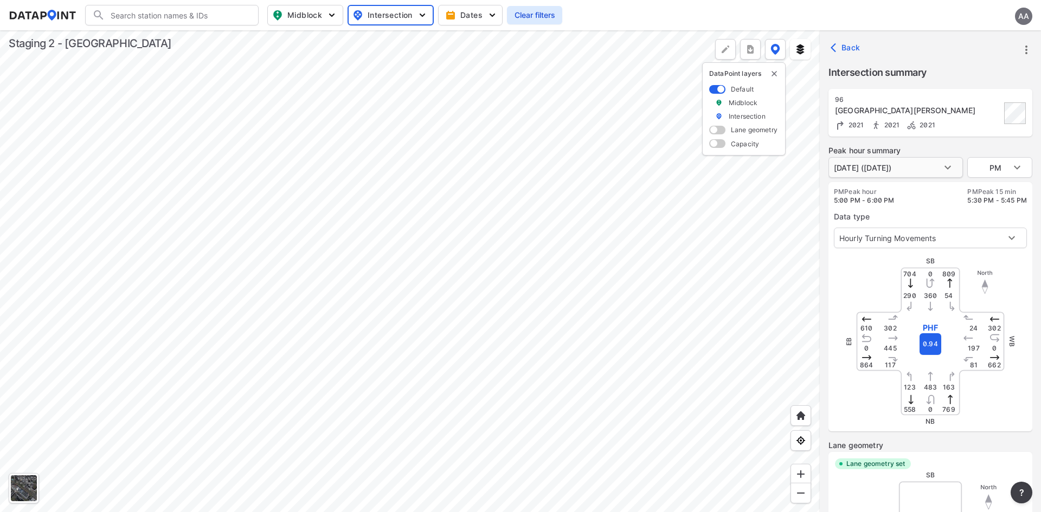
click at [909, 161] on body "Search Please enter a search term. Midblock Intersection Dates Clear filters AA…" at bounding box center [520, 256] width 1041 height 512
click at [832, 48] on div at bounding box center [520, 256] width 1041 height 512
click at [834, 52] on icon "button" at bounding box center [836, 47] width 11 height 11
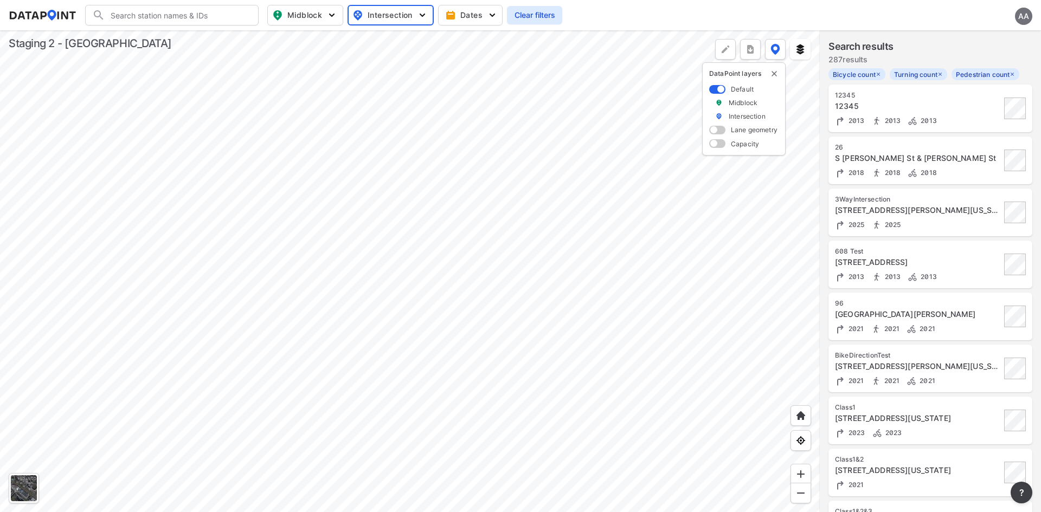
click at [979, 381] on div "2021 2021 2021" at bounding box center [918, 380] width 166 height 11
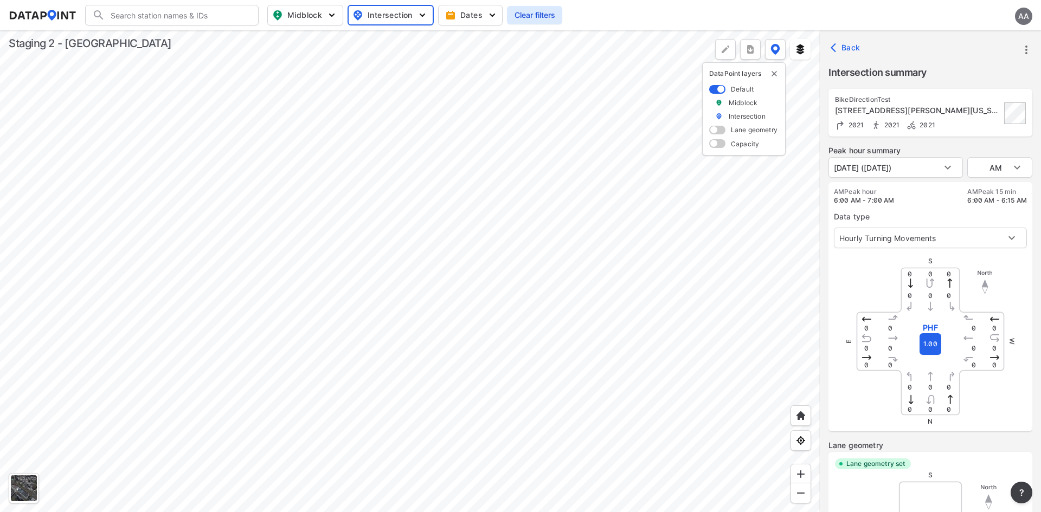
type input "2361"
click at [881, 163] on body "Search Please enter a search term. Midblock Intersection Dates Clear filters AA…" at bounding box center [520, 256] width 1041 height 512
click at [834, 44] on div at bounding box center [520, 256] width 1041 height 512
click at [834, 48] on icon "button" at bounding box center [836, 47] width 11 height 11
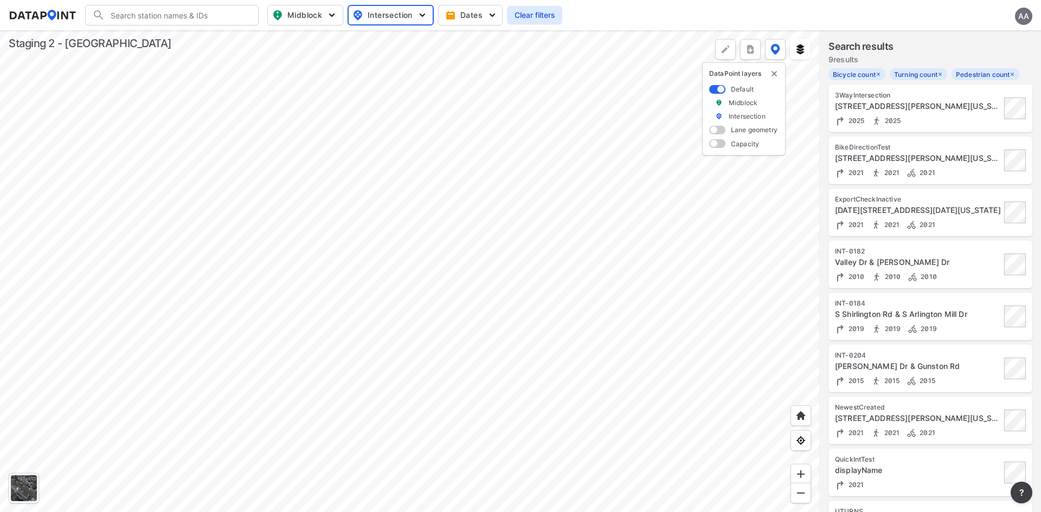
click at [945, 307] on div "INT-0184" at bounding box center [918, 303] width 166 height 9
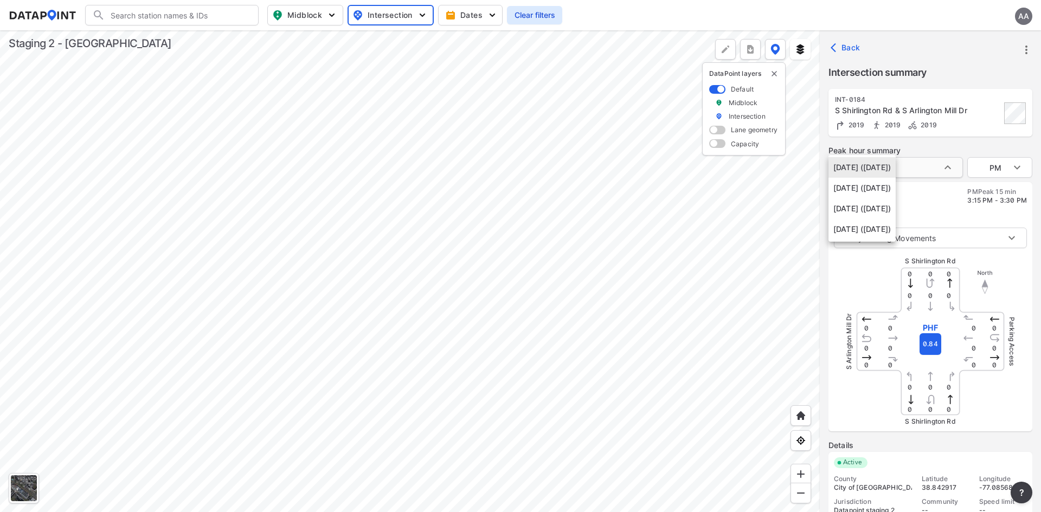
click at [882, 171] on body "Search Please enter a search term. Midblock Intersection Dates Clear filters AA…" at bounding box center [520, 256] width 1041 height 512
click at [939, 65] on div at bounding box center [520, 256] width 1041 height 512
